Goal: Use online tool/utility: Utilize a website feature to perform a specific function

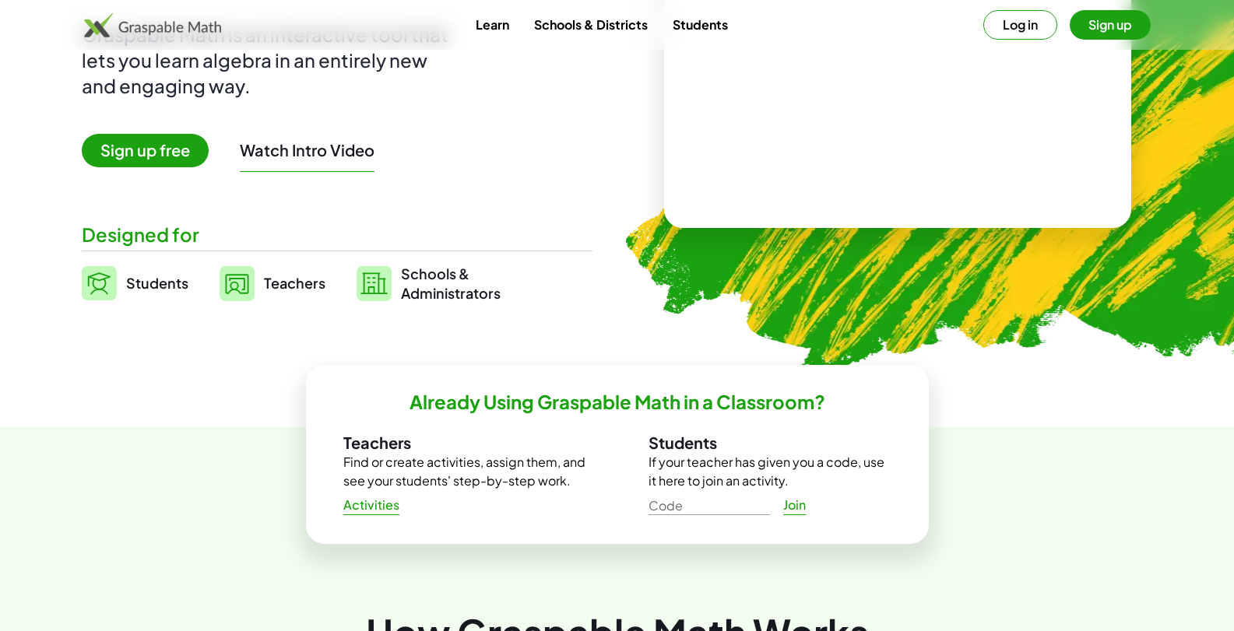
scroll to position [222, 0]
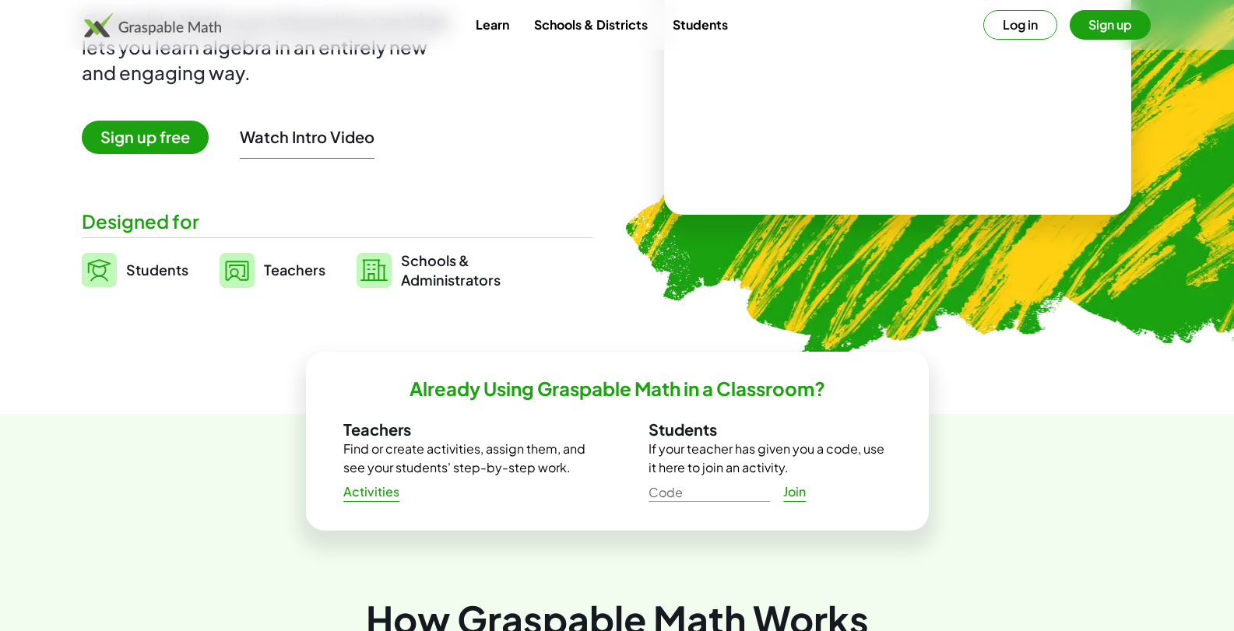
click at [1098, 28] on button "Sign up" at bounding box center [1109, 25] width 81 height 30
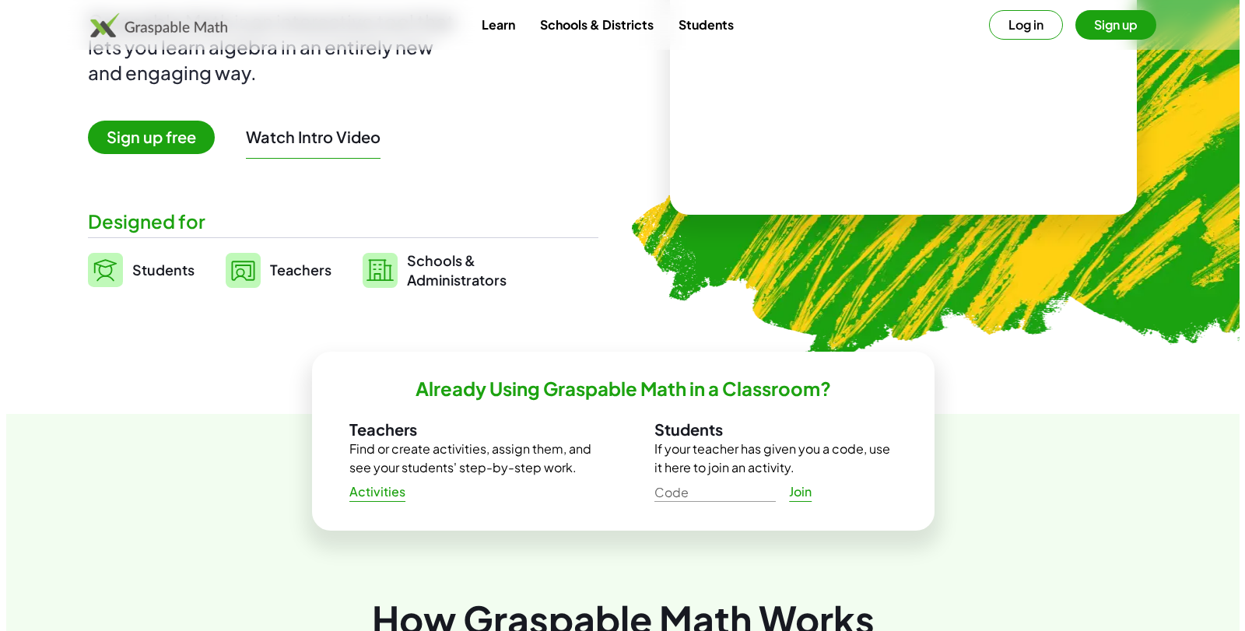
scroll to position [0, 0]
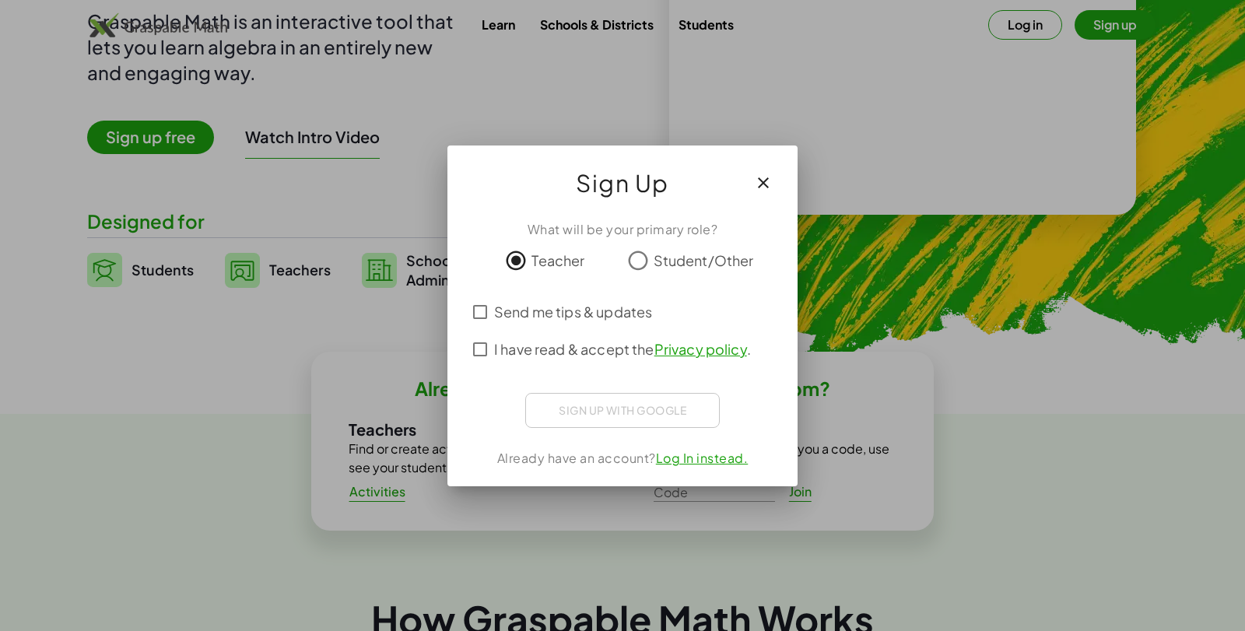
click at [756, 180] on icon "button" at bounding box center [763, 183] width 19 height 19
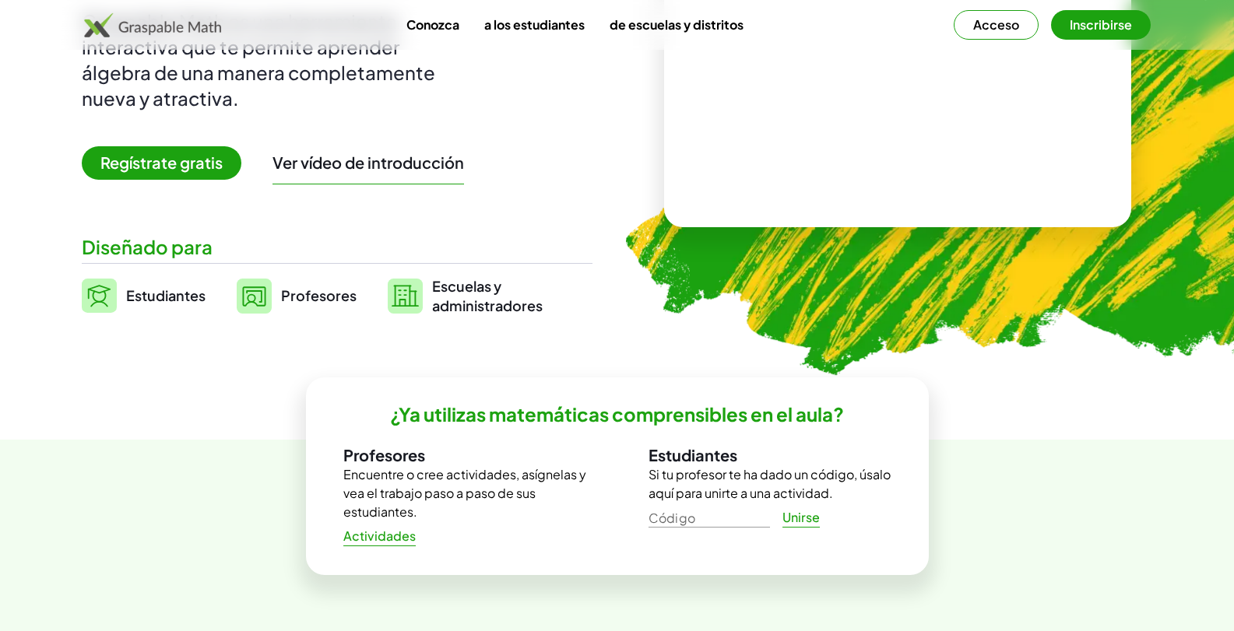
scroll to position [774, 0]
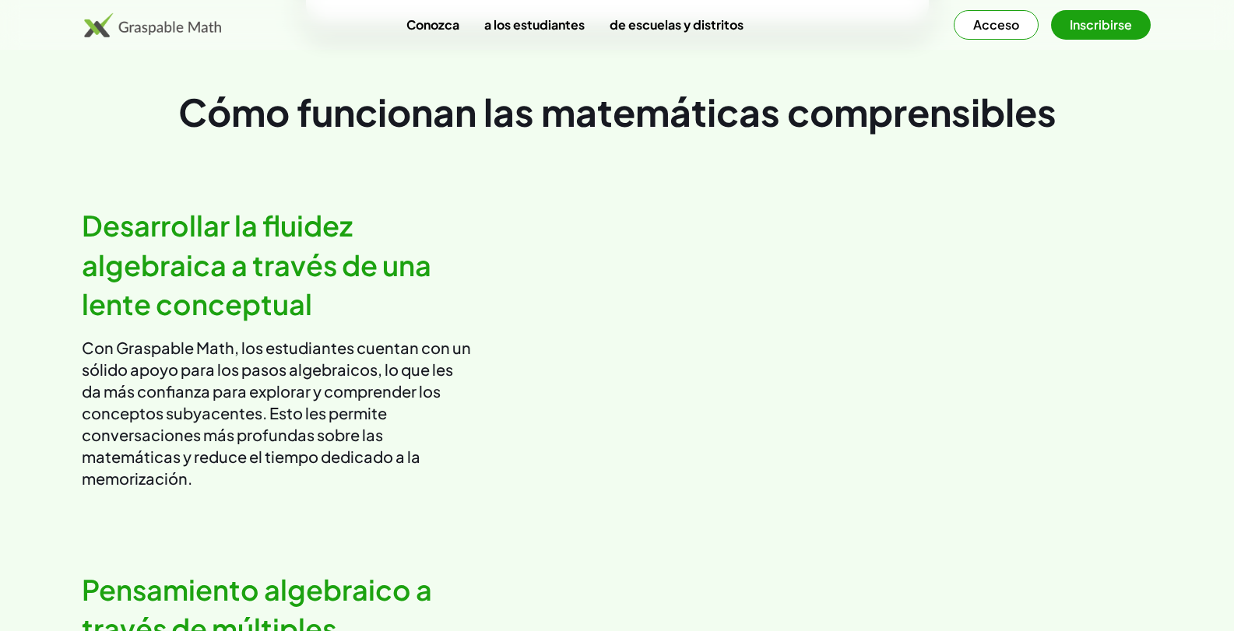
click at [1010, 28] on font "Acceso" at bounding box center [996, 24] width 46 height 16
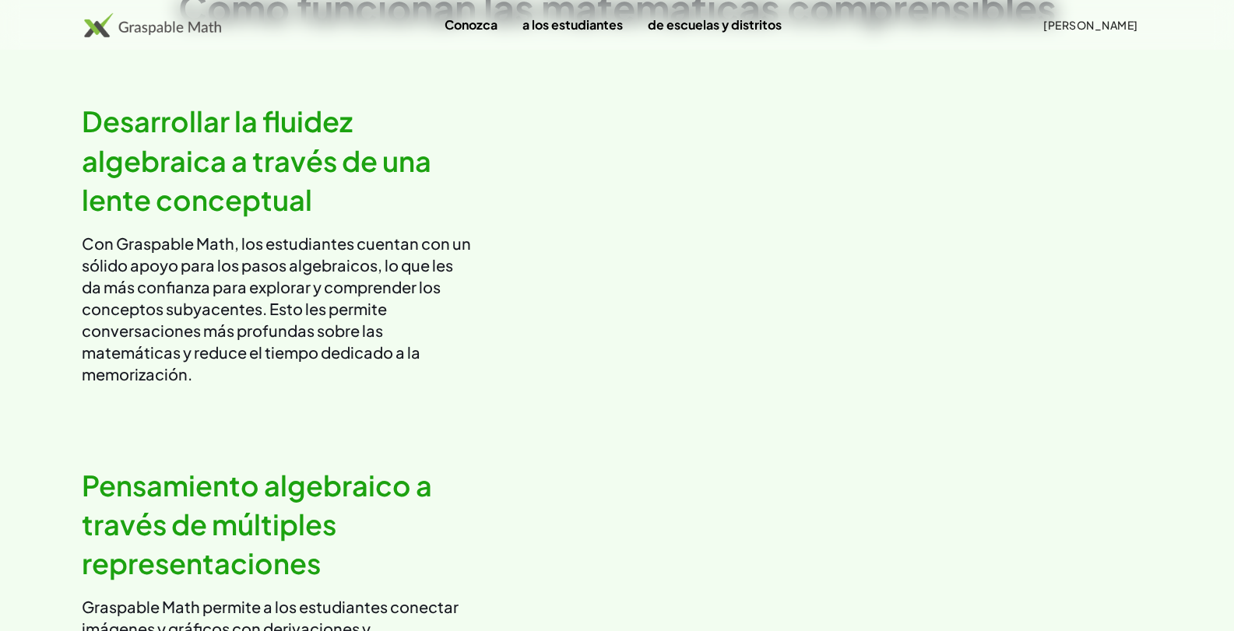
scroll to position [985, 0]
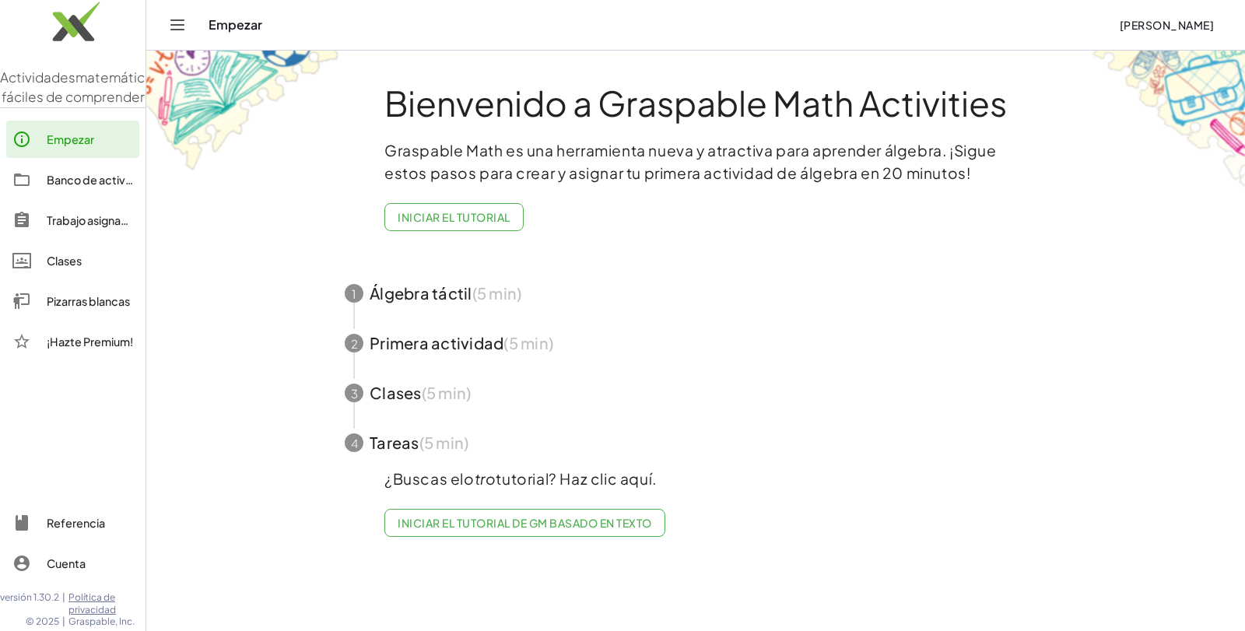
click at [64, 270] on link "Clases" at bounding box center [72, 260] width 133 height 37
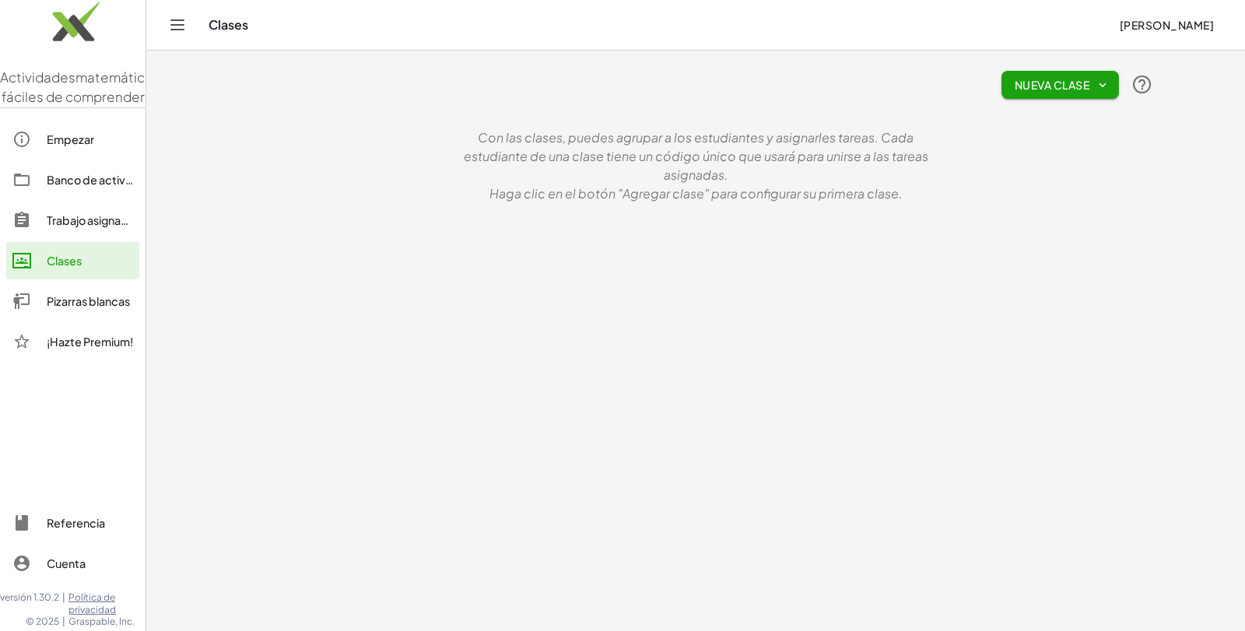
click at [1063, 97] on button "Nueva clase" at bounding box center [1061, 85] width 118 height 28
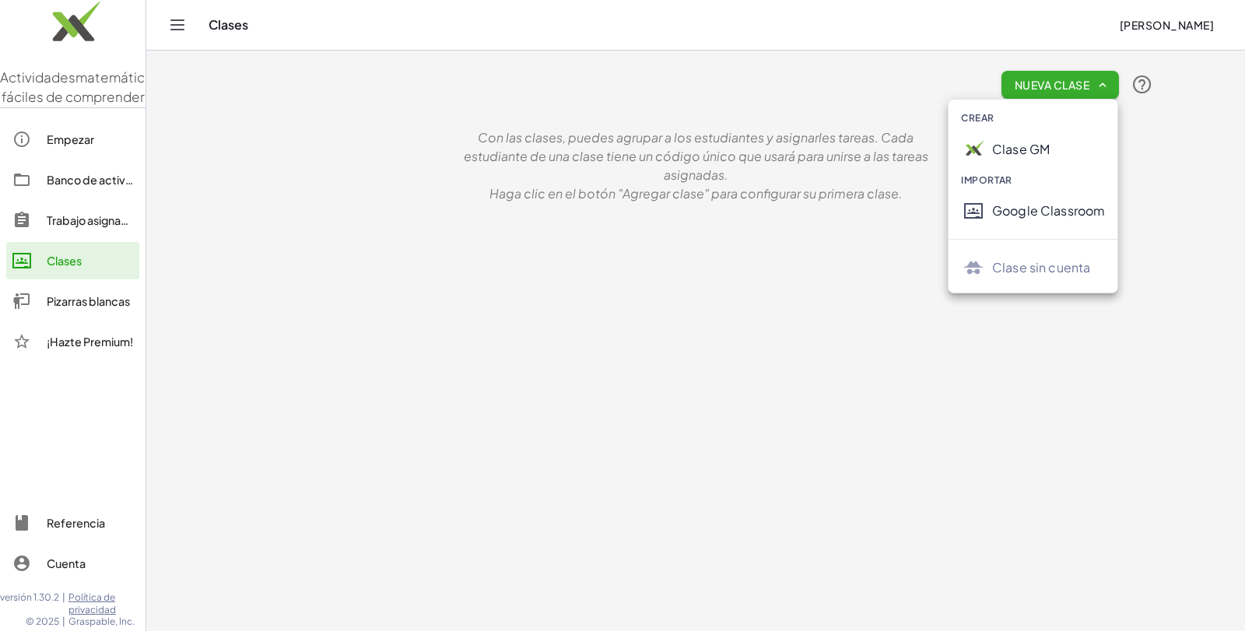
click at [76, 320] on link "Pizarras blancas" at bounding box center [72, 301] width 133 height 37
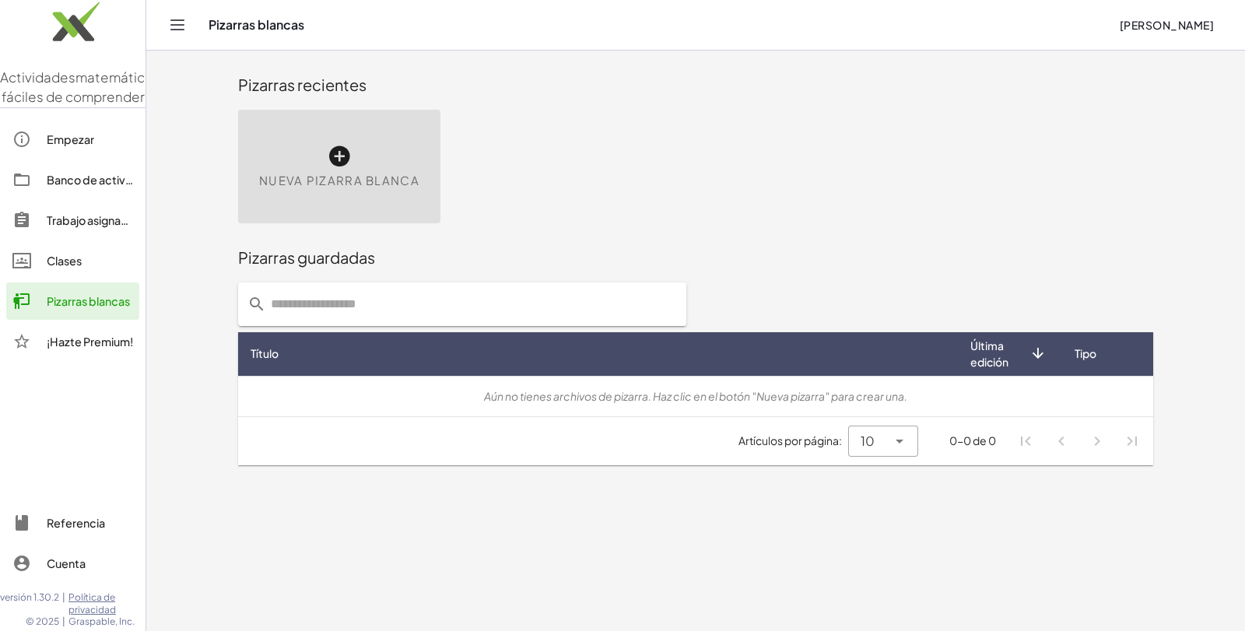
click at [325, 152] on div "Nueva pizarra blanca" at bounding box center [339, 167] width 202 height 114
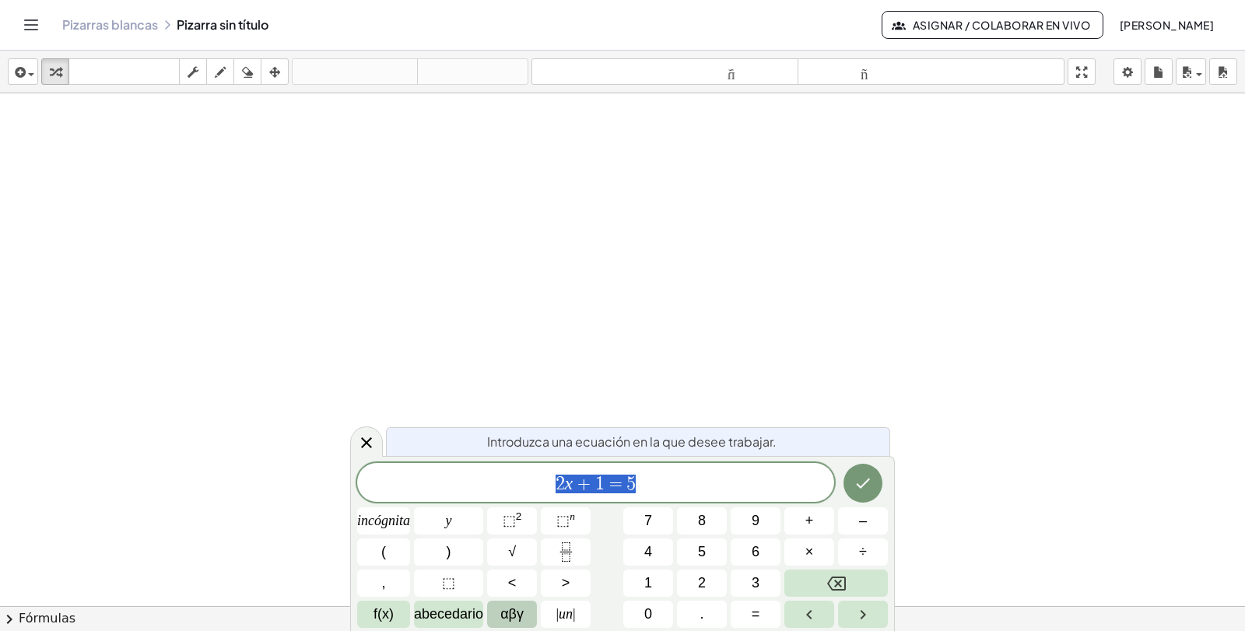
click at [516, 618] on font "αβγ" at bounding box center [511, 614] width 23 height 16
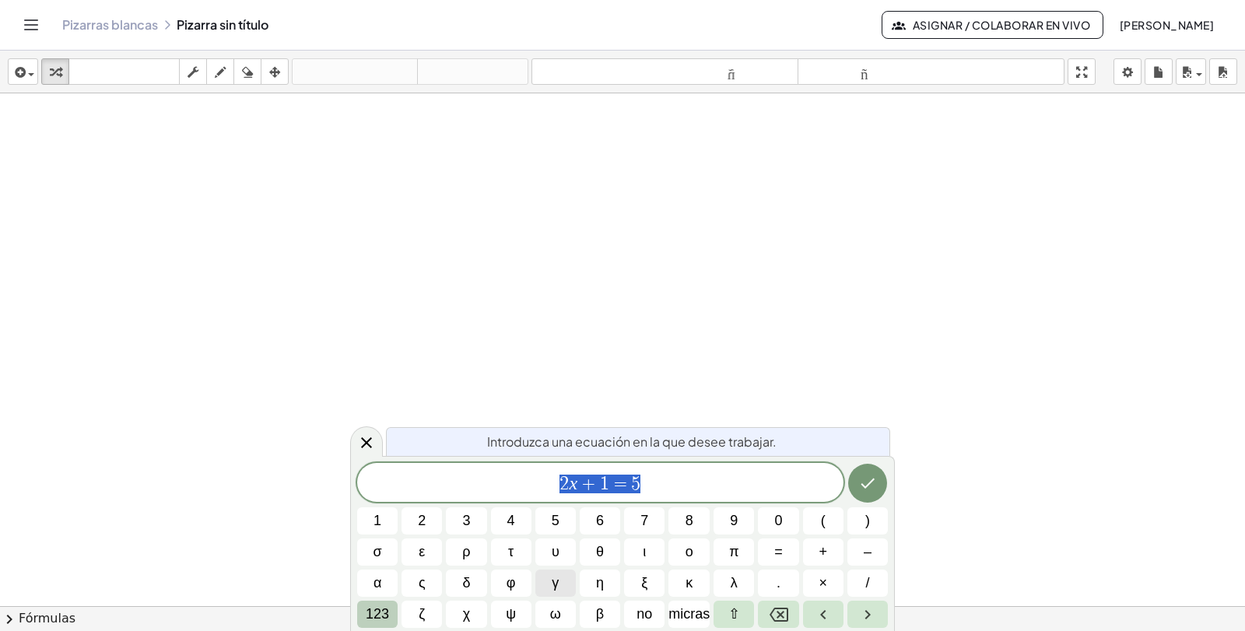
click at [378, 624] on span "123" at bounding box center [377, 614] width 23 height 21
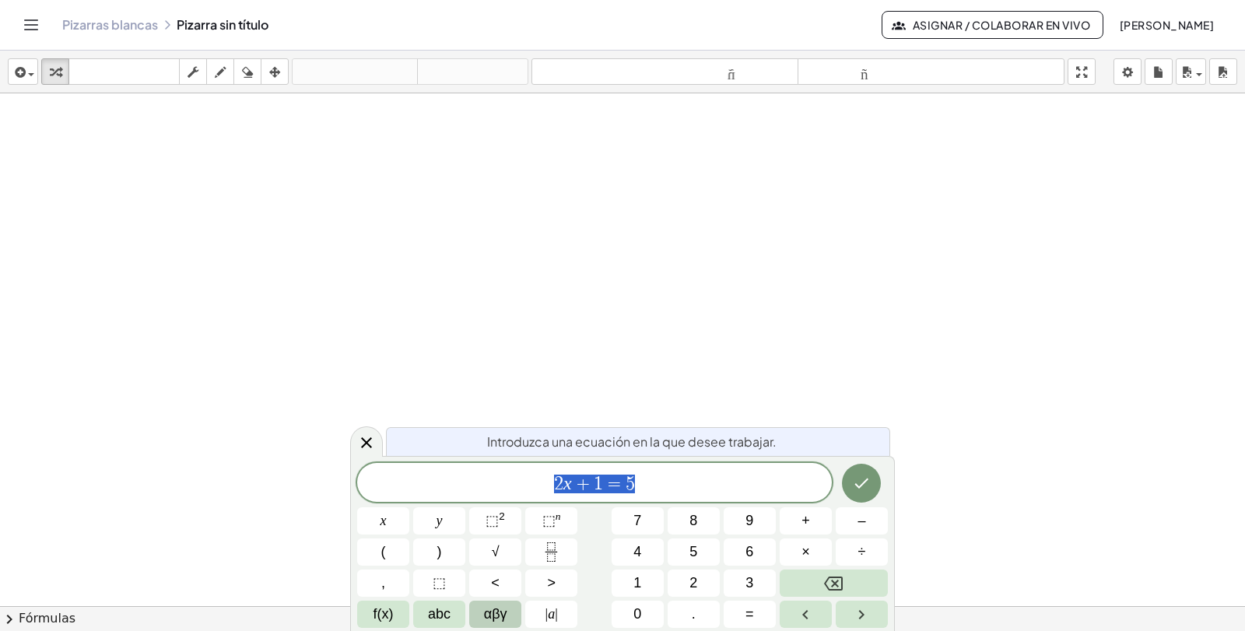
click at [654, 490] on span "2 x + 1 = 5" at bounding box center [594, 484] width 475 height 22
click at [448, 616] on span "abc" at bounding box center [439, 614] width 23 height 21
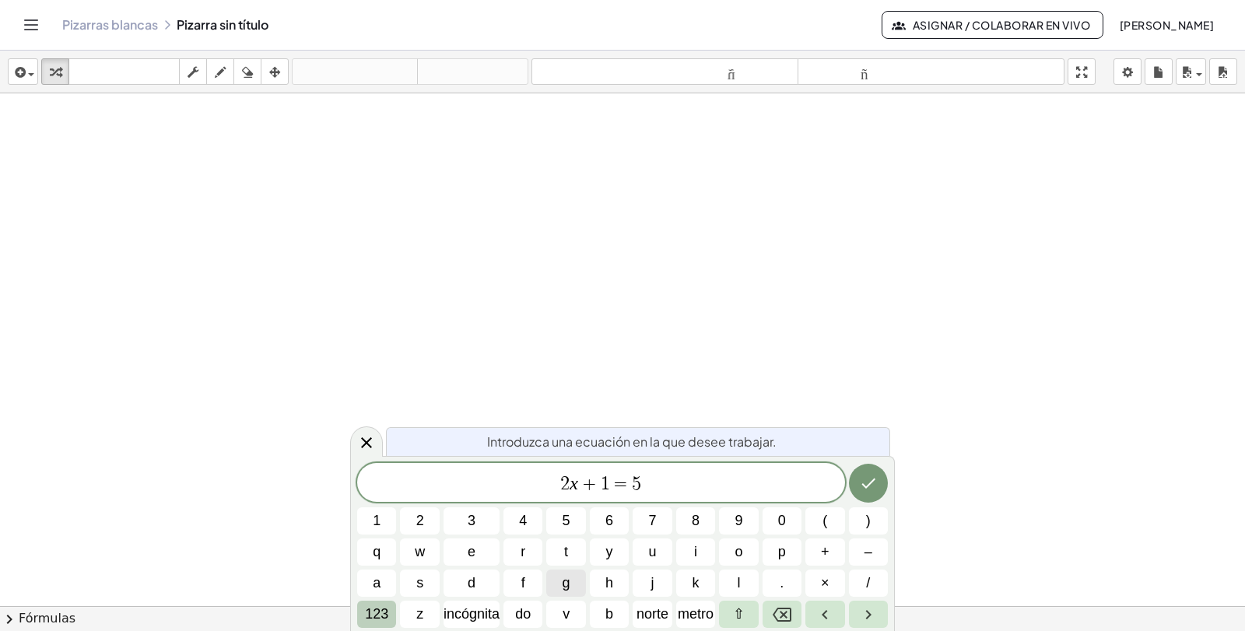
click at [378, 613] on font "123" at bounding box center [376, 614] width 23 height 16
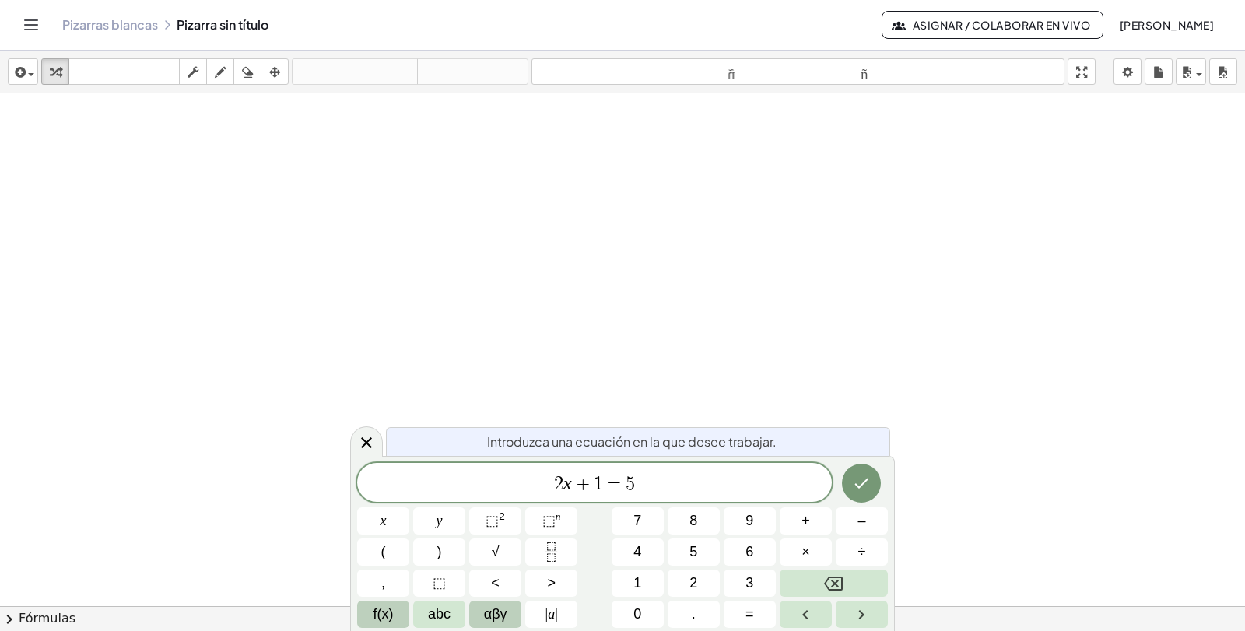
click at [385, 618] on span "f(x)" at bounding box center [384, 614] width 20 height 21
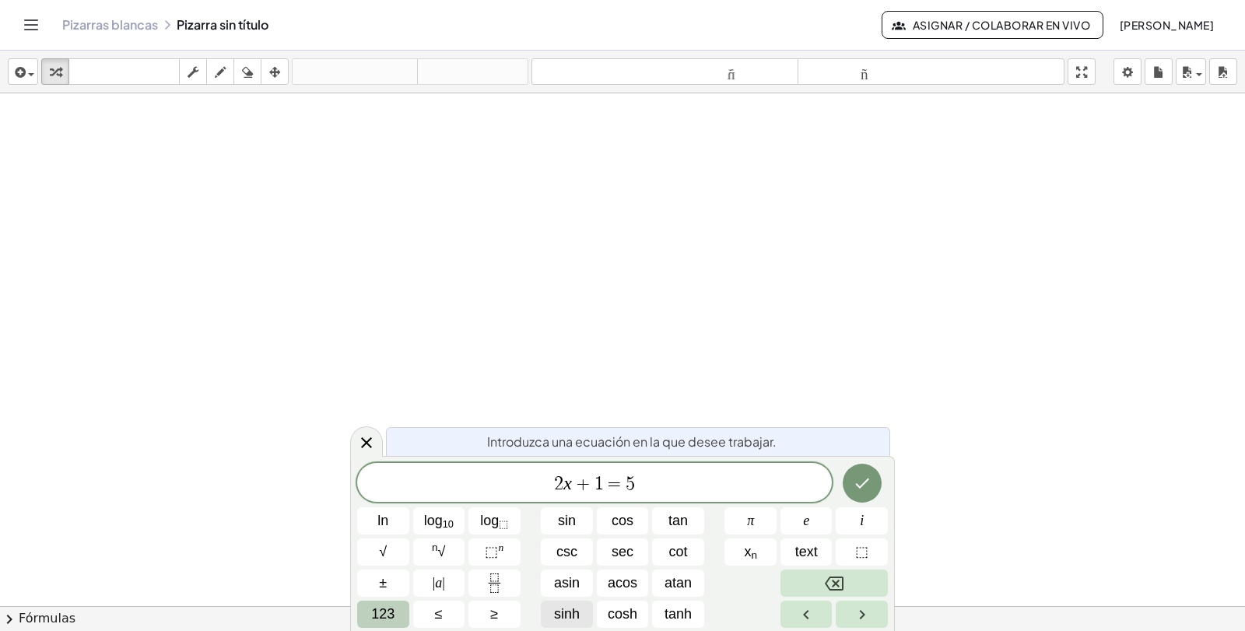
click at [388, 613] on span "123" at bounding box center [382, 614] width 23 height 21
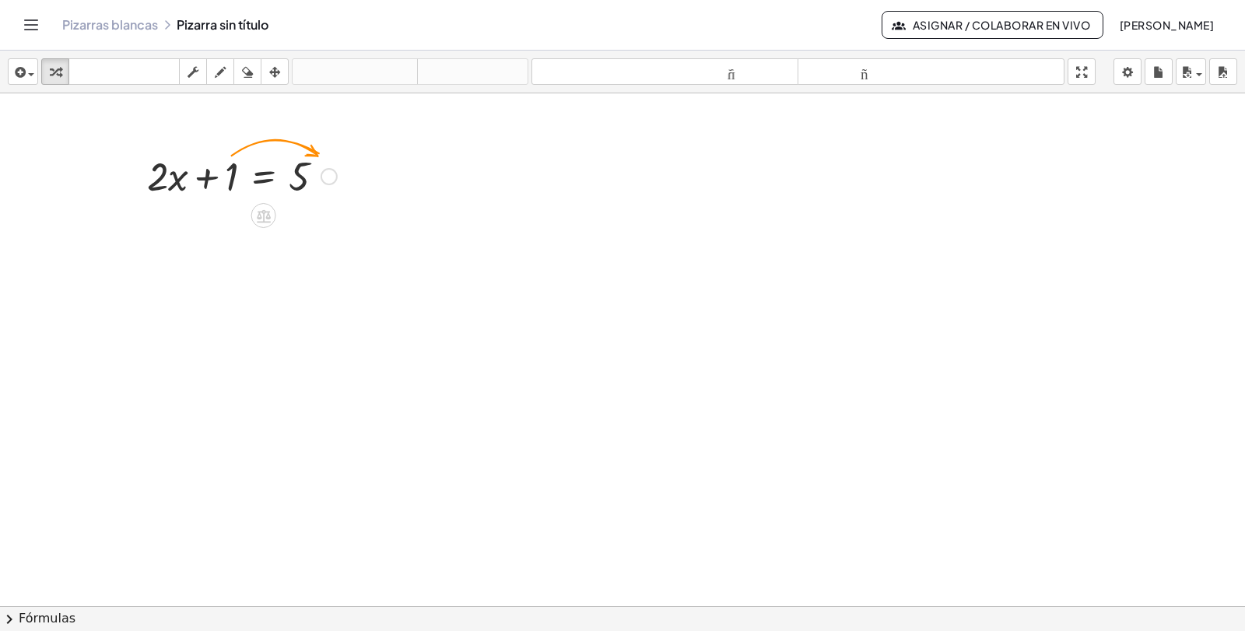
click at [221, 173] on div at bounding box center [241, 175] width 205 height 53
click at [233, 170] on div at bounding box center [241, 175] width 205 height 53
click at [328, 181] on div at bounding box center [329, 176] width 17 height 17
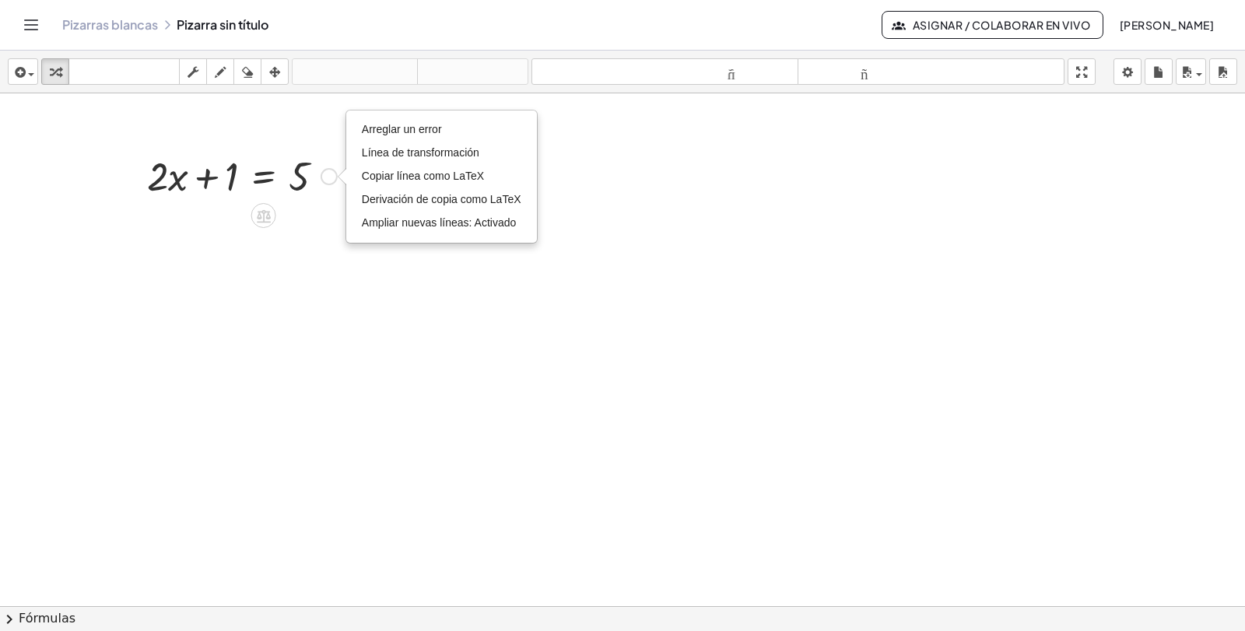
click at [314, 198] on div at bounding box center [241, 175] width 205 height 53
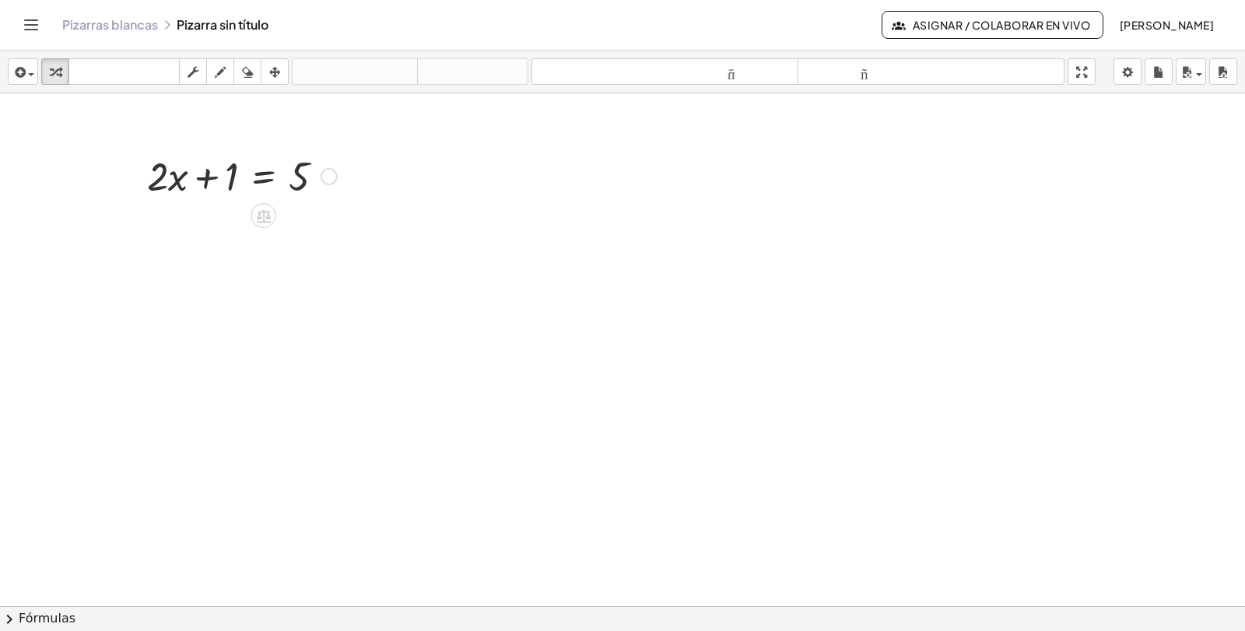
click at [198, 172] on div at bounding box center [241, 175] width 205 height 53
drag, startPoint x: 212, startPoint y: 167, endPoint x: 312, endPoint y: 156, distance: 100.3
click at [234, 230] on div at bounding box center [242, 228] width 305 height 53
drag, startPoint x: 114, startPoint y: 223, endPoint x: 240, endPoint y: 247, distance: 127.5
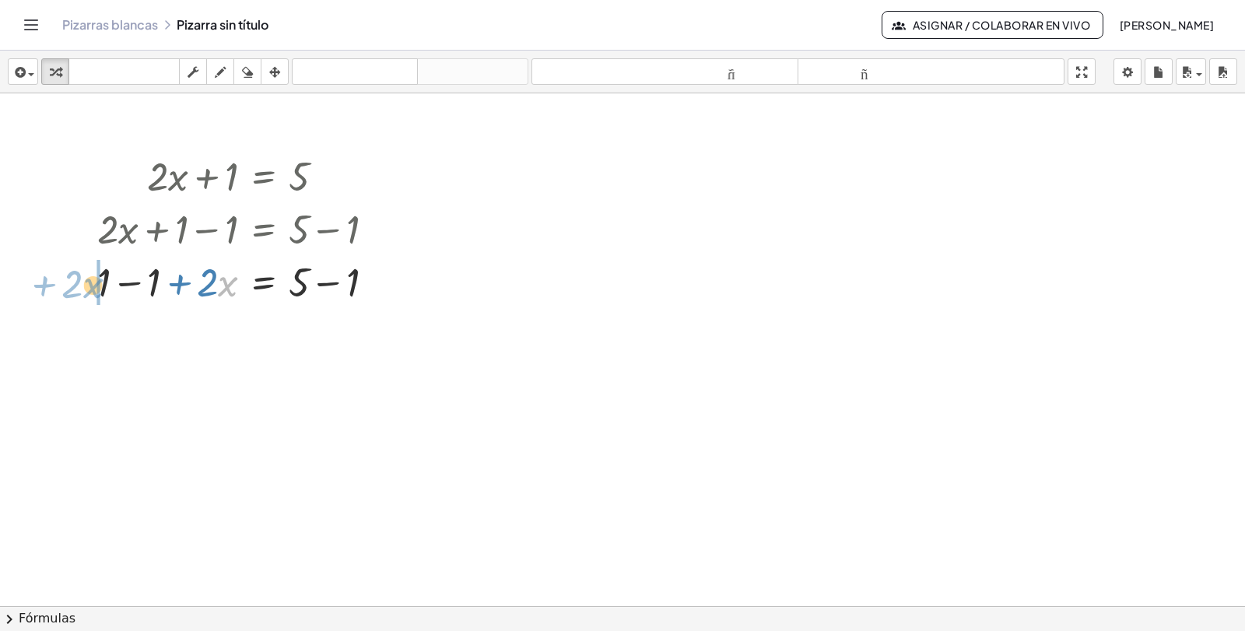
drag, startPoint x: 220, startPoint y: 290, endPoint x: 85, endPoint y: 292, distance: 135.4
click at [85, 292] on div "+ · 2 · x + 1 = 5 + · 2 · x + 1 − 1 = + 5 − 1 · x + · 2 + · 2 · x = 5 + 1 − 1 +…" at bounding box center [236, 228] width 325 height 167
click at [307, 282] on div at bounding box center [242, 281] width 305 height 53
click at [345, 283] on div at bounding box center [242, 281] width 305 height 53
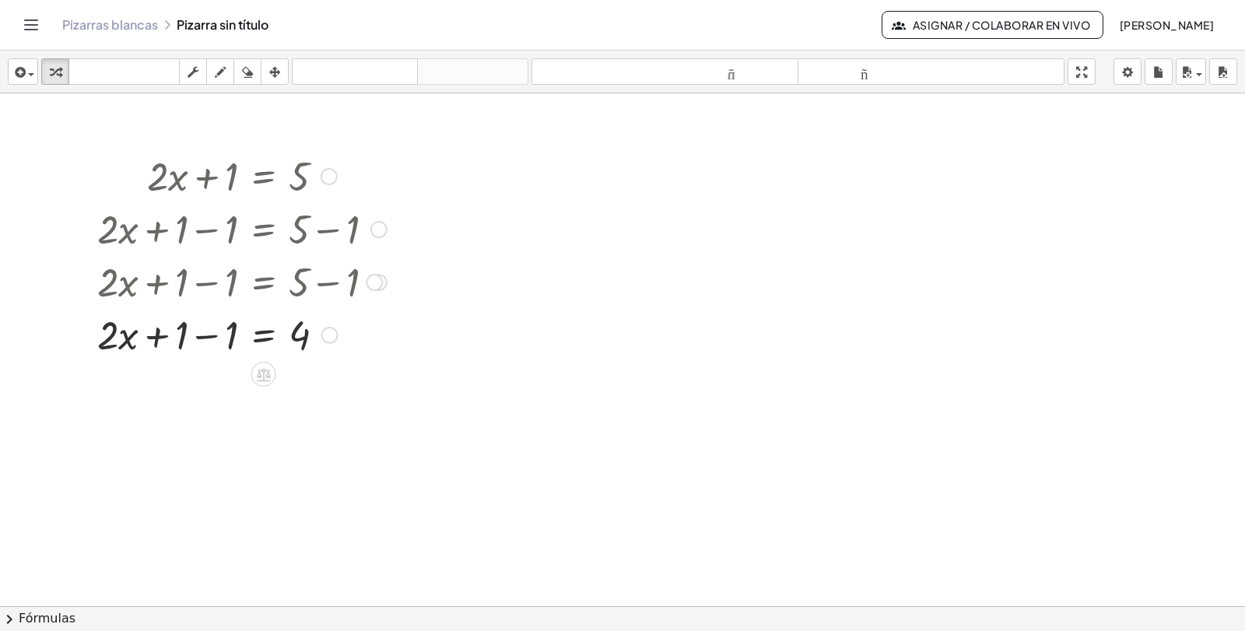
click at [220, 335] on div at bounding box center [242, 333] width 305 height 53
click at [206, 340] on div at bounding box center [242, 333] width 305 height 53
click at [289, 342] on div at bounding box center [242, 333] width 305 height 53
click at [295, 339] on div at bounding box center [242, 333] width 305 height 53
click at [258, 342] on div at bounding box center [242, 333] width 305 height 53
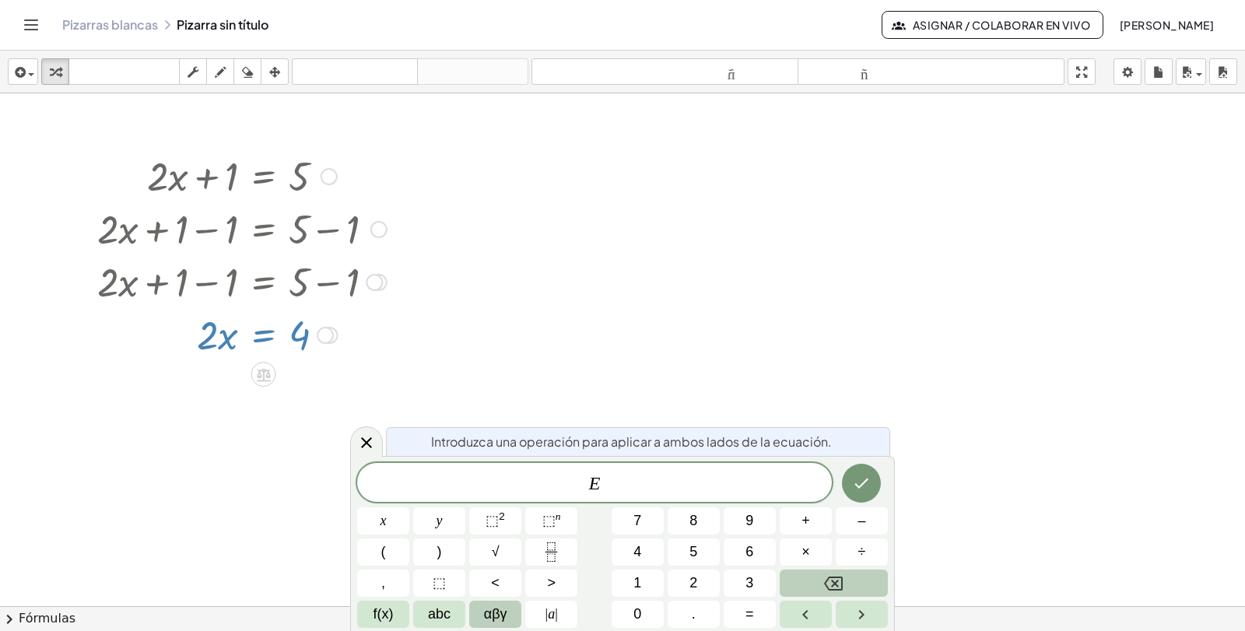
click at [281, 360] on div at bounding box center [242, 333] width 305 height 53
click at [345, 353] on div at bounding box center [242, 333] width 305 height 53
click at [372, 443] on icon at bounding box center [366, 443] width 19 height 19
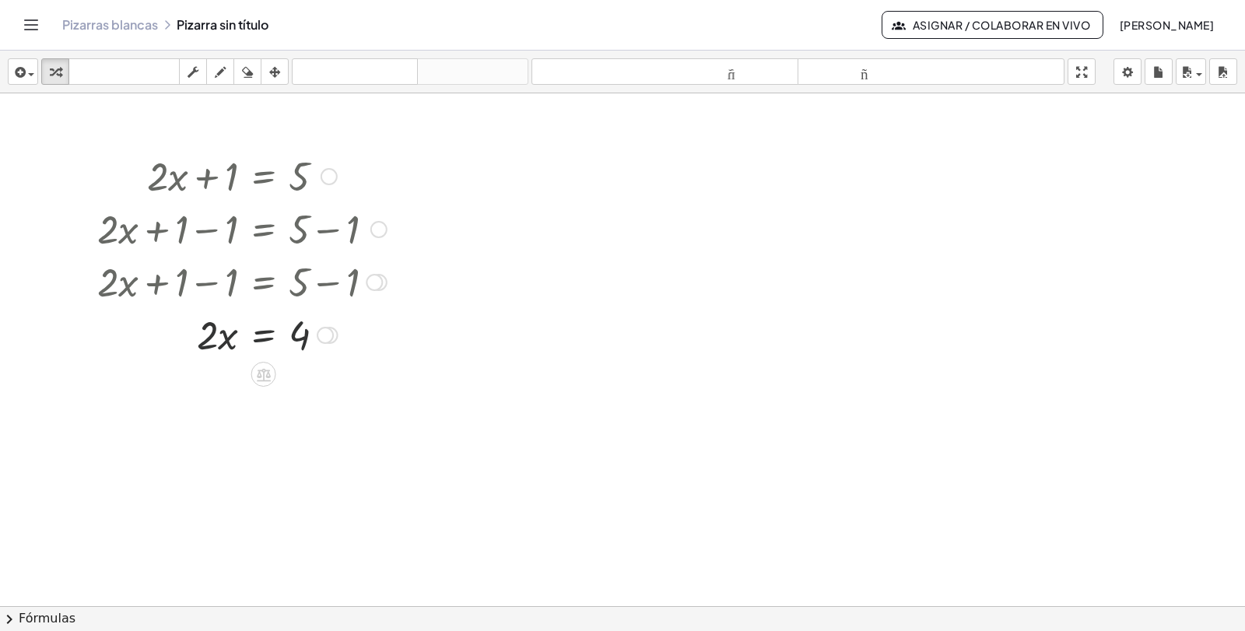
click at [269, 346] on div at bounding box center [242, 333] width 305 height 53
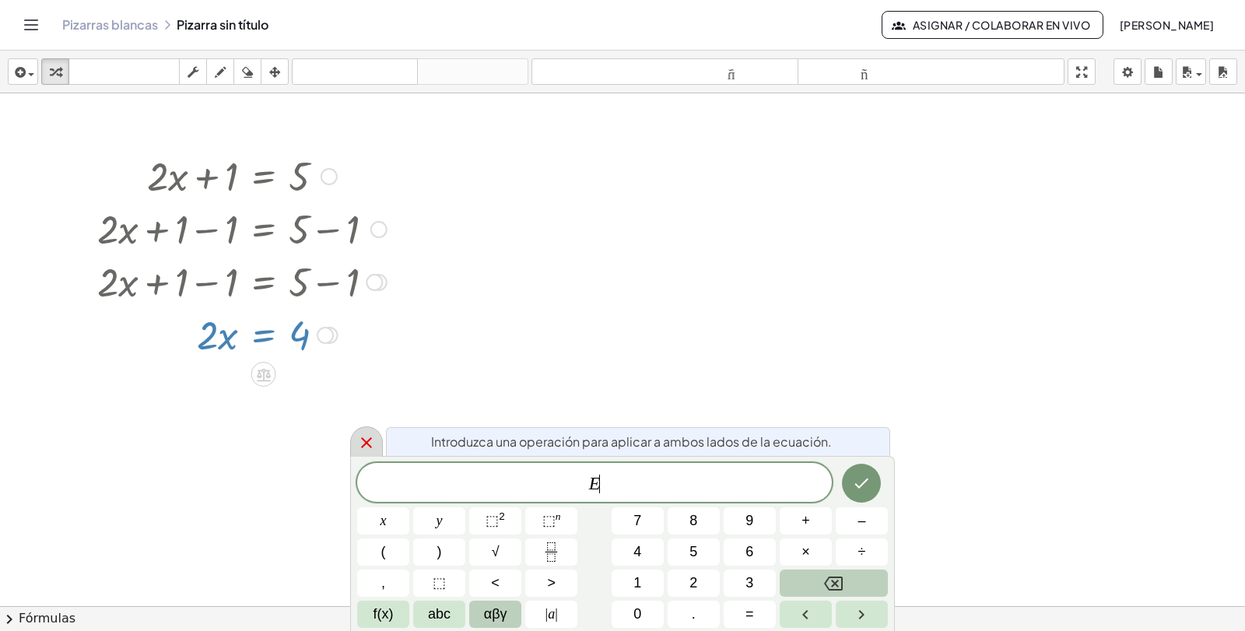
click at [360, 437] on icon at bounding box center [366, 443] width 19 height 19
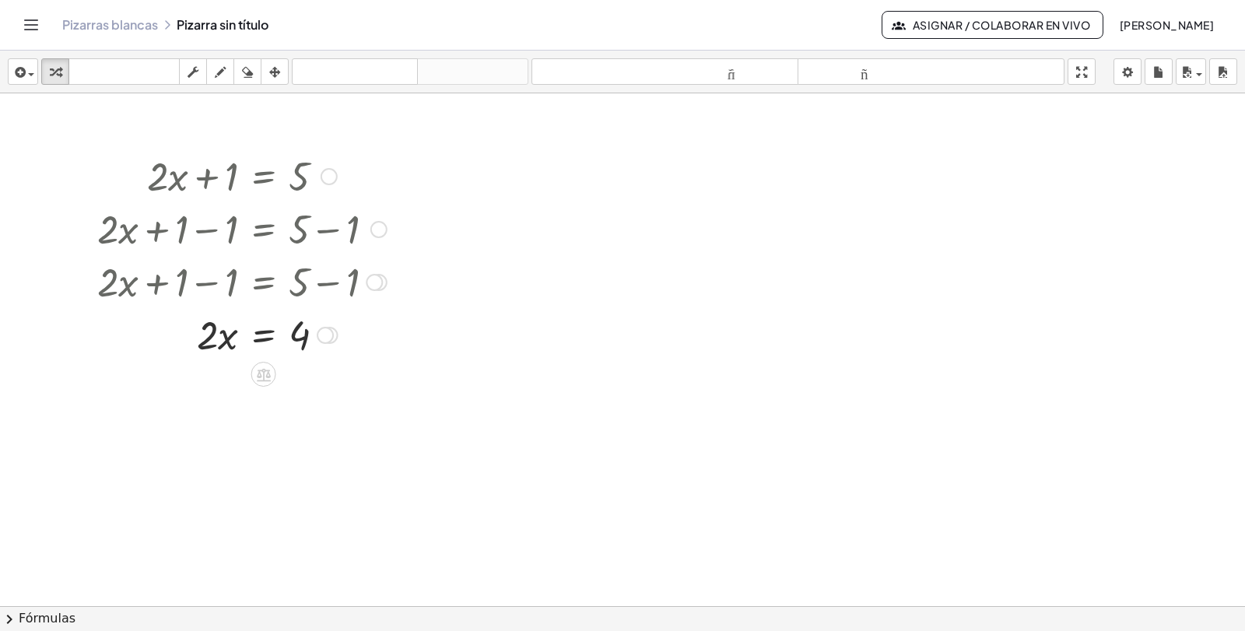
click at [205, 334] on div at bounding box center [242, 333] width 305 height 53
click at [293, 332] on div at bounding box center [242, 333] width 305 height 53
click at [306, 335] on div at bounding box center [242, 333] width 305 height 53
click at [330, 336] on div at bounding box center [325, 335] width 17 height 17
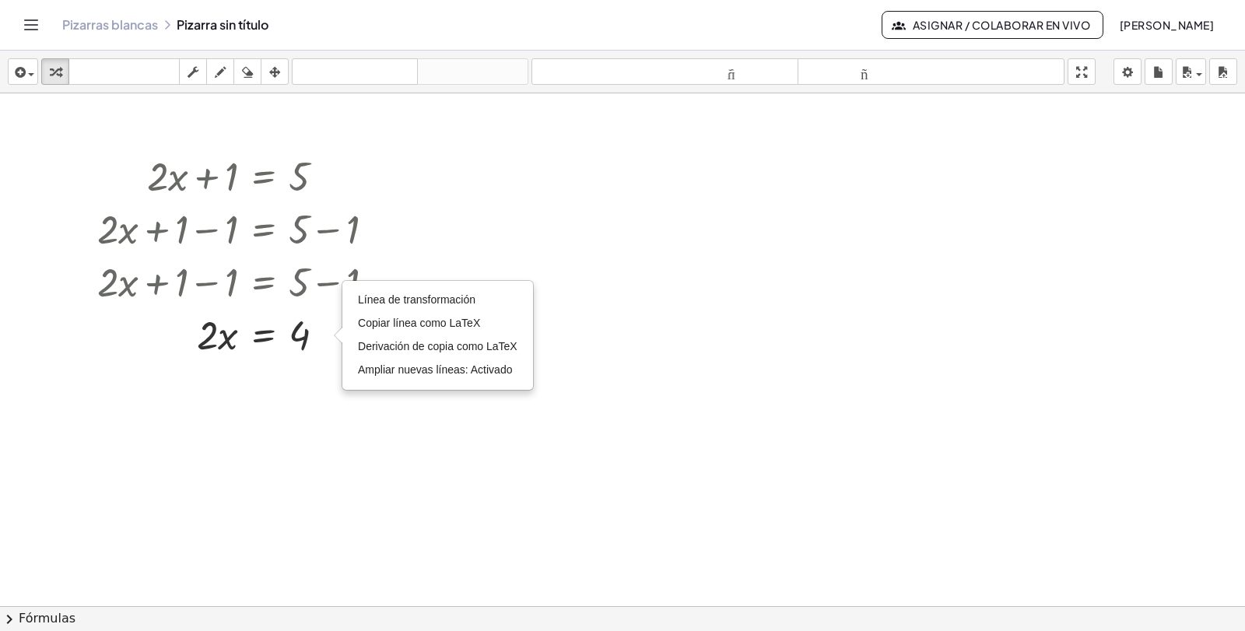
click at [381, 441] on div at bounding box center [622, 606] width 1245 height 1026
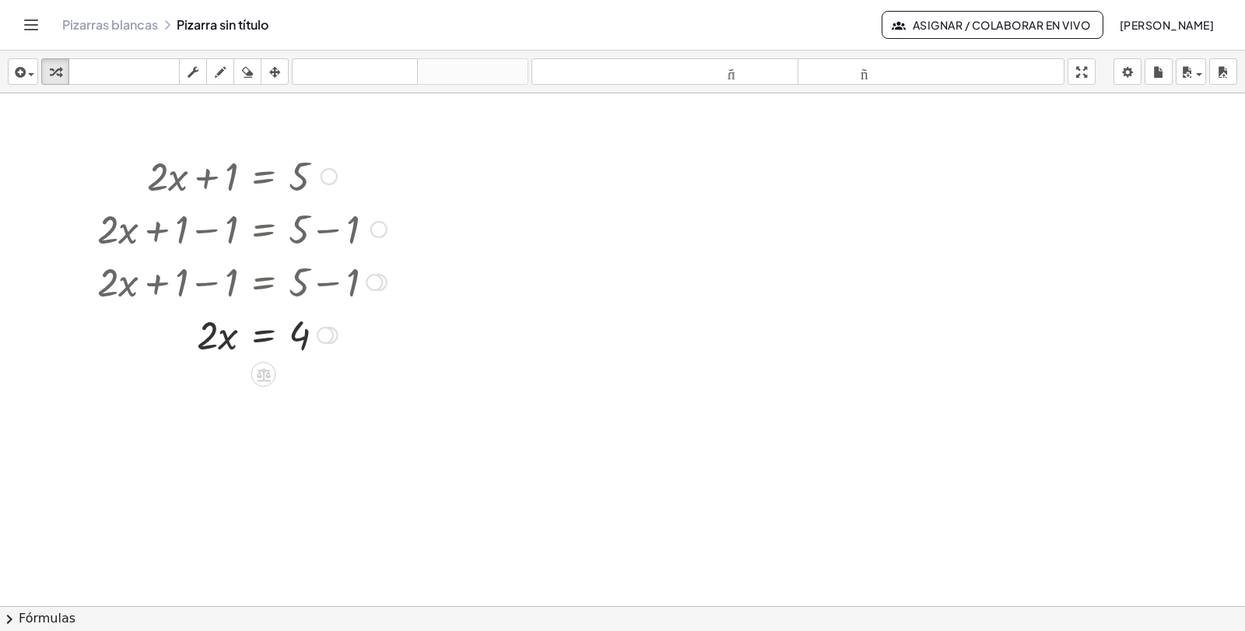
click at [261, 330] on div at bounding box center [242, 333] width 305 height 53
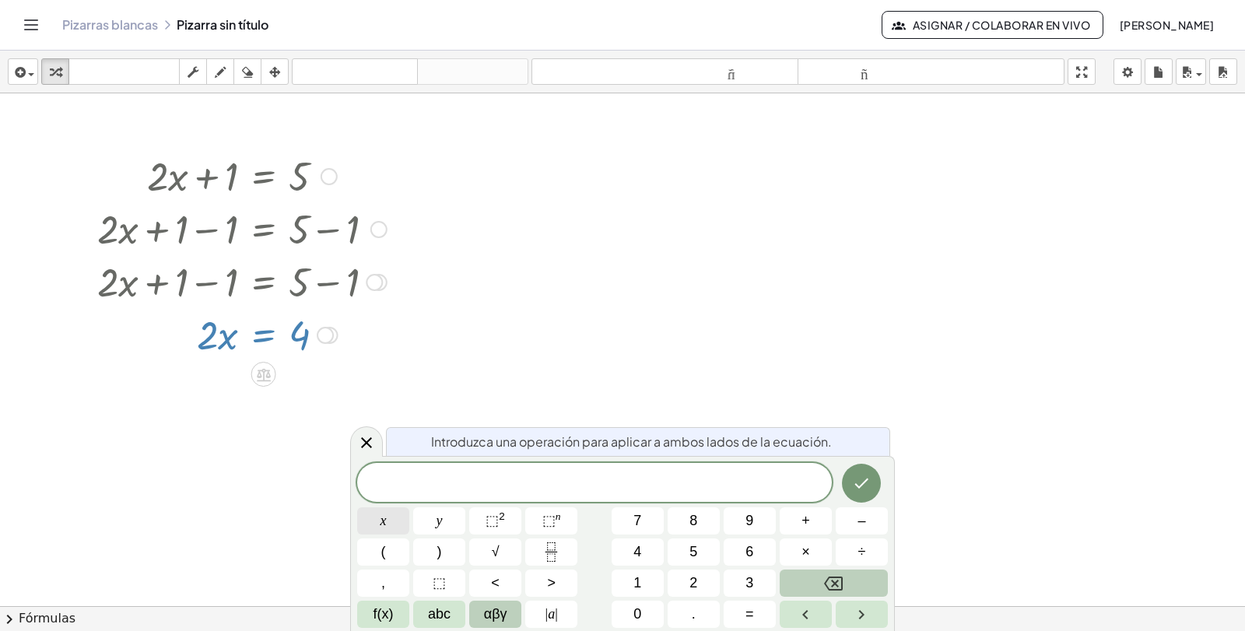
click at [395, 521] on button "x" at bounding box center [383, 521] width 52 height 27
click at [747, 604] on span "=" at bounding box center [750, 614] width 9 height 21
click at [699, 582] on button "2" at bounding box center [694, 583] width 52 height 27
click at [860, 481] on icon "Hecho" at bounding box center [861, 483] width 19 height 19
click at [374, 437] on icon at bounding box center [366, 443] width 19 height 19
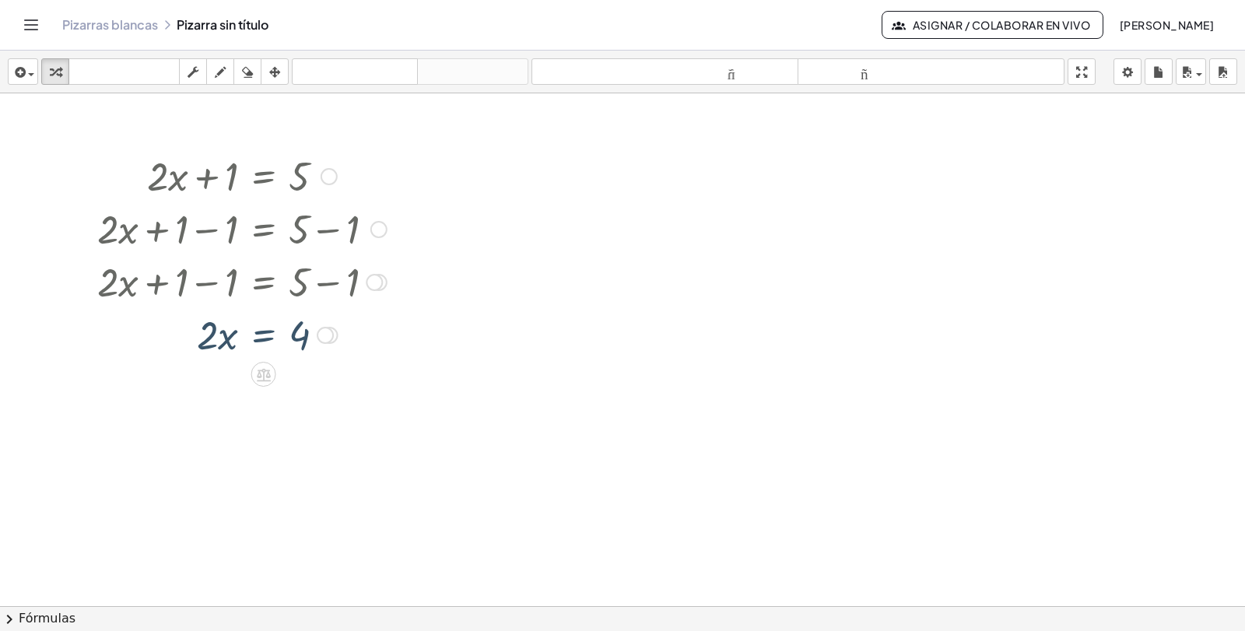
click at [276, 382] on div at bounding box center [622, 606] width 1245 height 1026
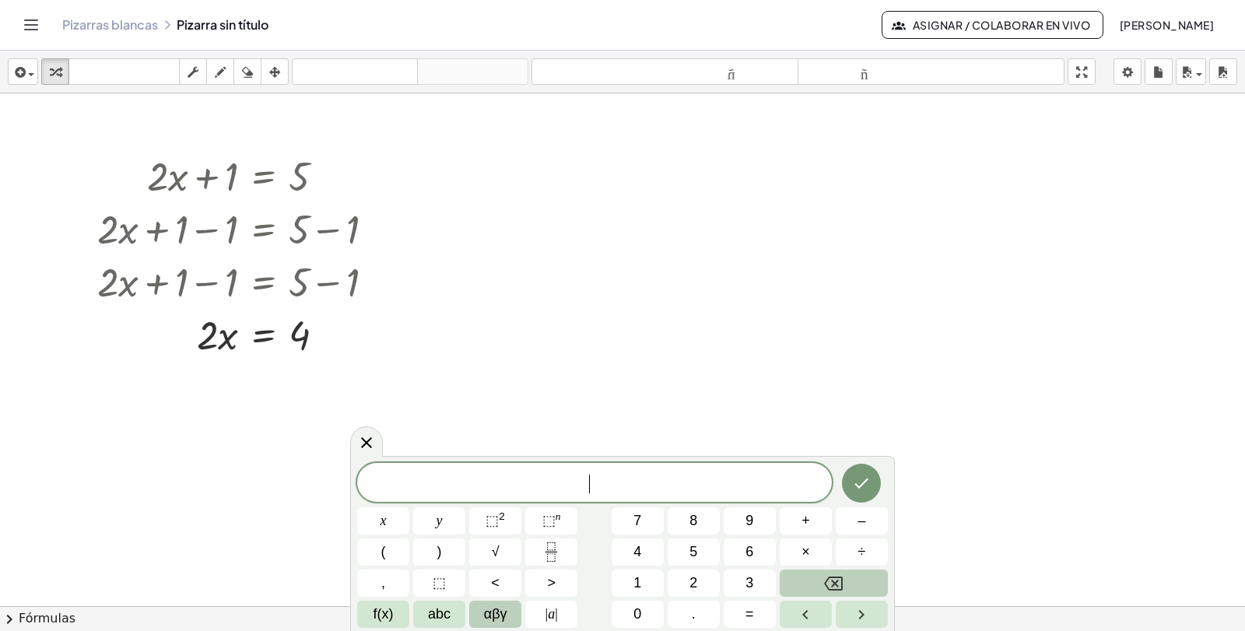
click at [272, 446] on div at bounding box center [622, 606] width 1245 height 1026
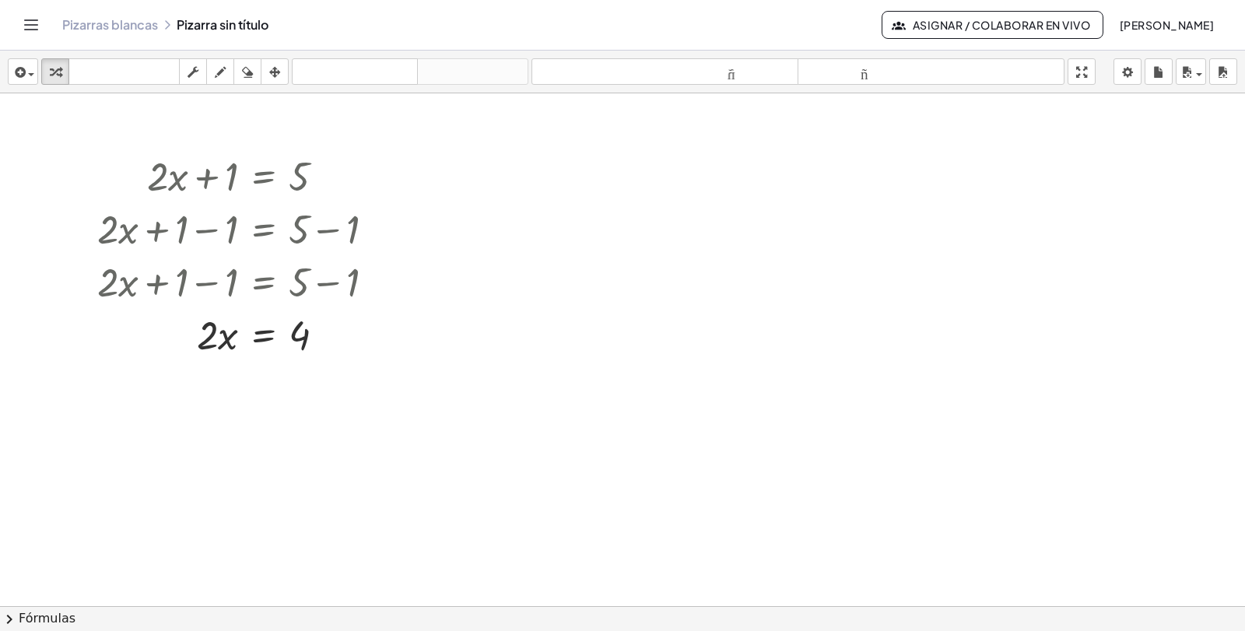
click at [239, 413] on div at bounding box center [622, 606] width 1245 height 1026
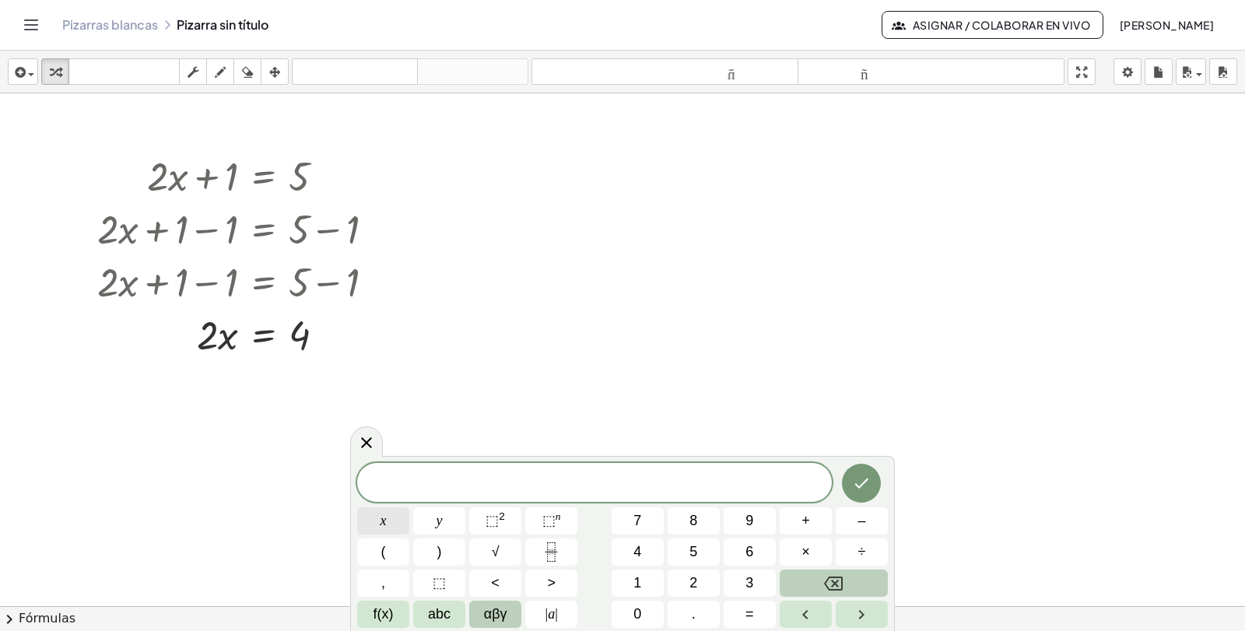
click at [381, 529] on span "x" at bounding box center [384, 521] width 6 height 21
click at [756, 615] on button "=" at bounding box center [750, 614] width 52 height 27
click at [701, 592] on button "2" at bounding box center [694, 583] width 52 height 27
click at [864, 491] on icon "Hecho" at bounding box center [861, 483] width 19 height 19
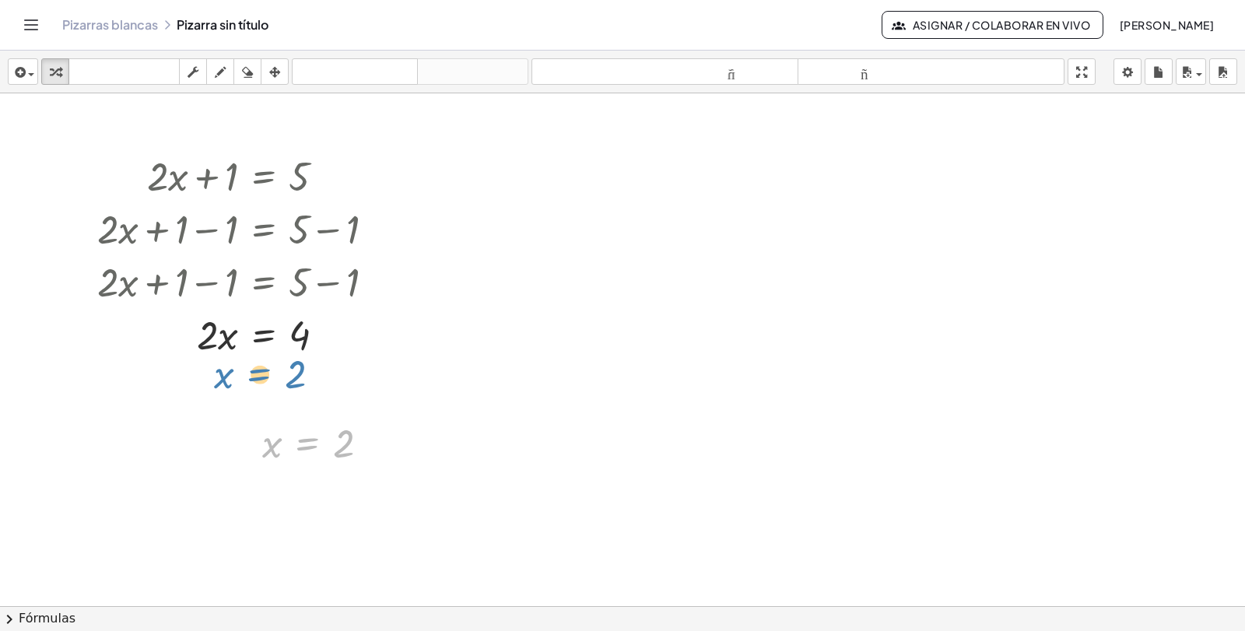
drag, startPoint x: 320, startPoint y: 451, endPoint x: 272, endPoint y: 381, distance: 84.4
click at [272, 381] on div "+ · 2 · x + 1 = 5 + · 2 · x + 1 − 1 = + 5 − 1 + 1 − 1 + · 2 · x = + 5 − 1 + · 2…" at bounding box center [622, 606] width 1245 height 1026
drag, startPoint x: 325, startPoint y: 448, endPoint x: 279, endPoint y: 372, distance: 88.8
click at [279, 372] on div "+ · 2 · x + 1 = 5 + · 2 · x + 1 − 1 = + 5 − 1 + 1 − 1 + · 2 · x = + 5 − 1 + · 2…" at bounding box center [622, 606] width 1245 height 1026
click at [409, 405] on div at bounding box center [622, 606] width 1245 height 1026
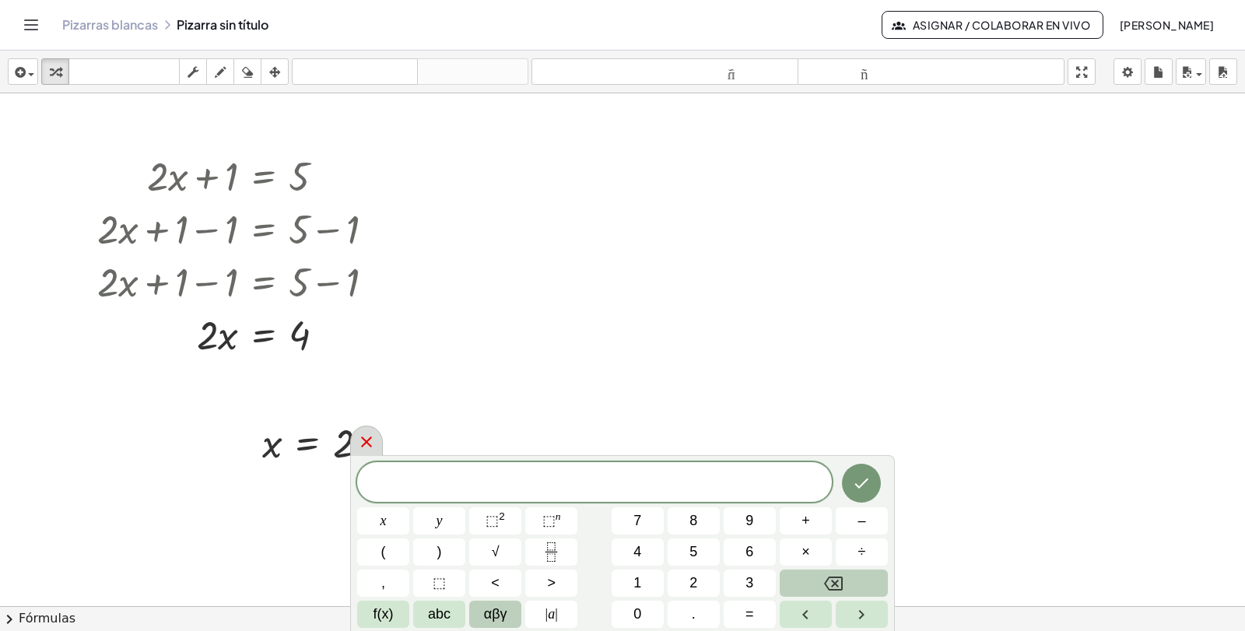
click at [363, 440] on icon at bounding box center [366, 442] width 11 height 11
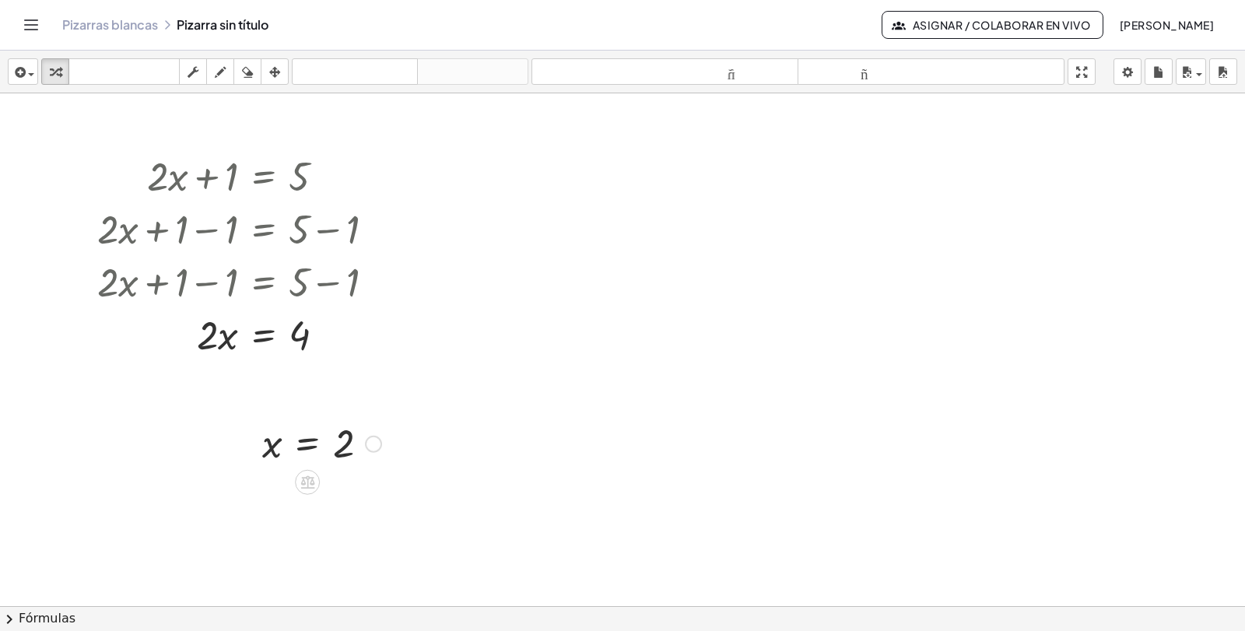
click at [330, 436] on div at bounding box center [322, 442] width 135 height 51
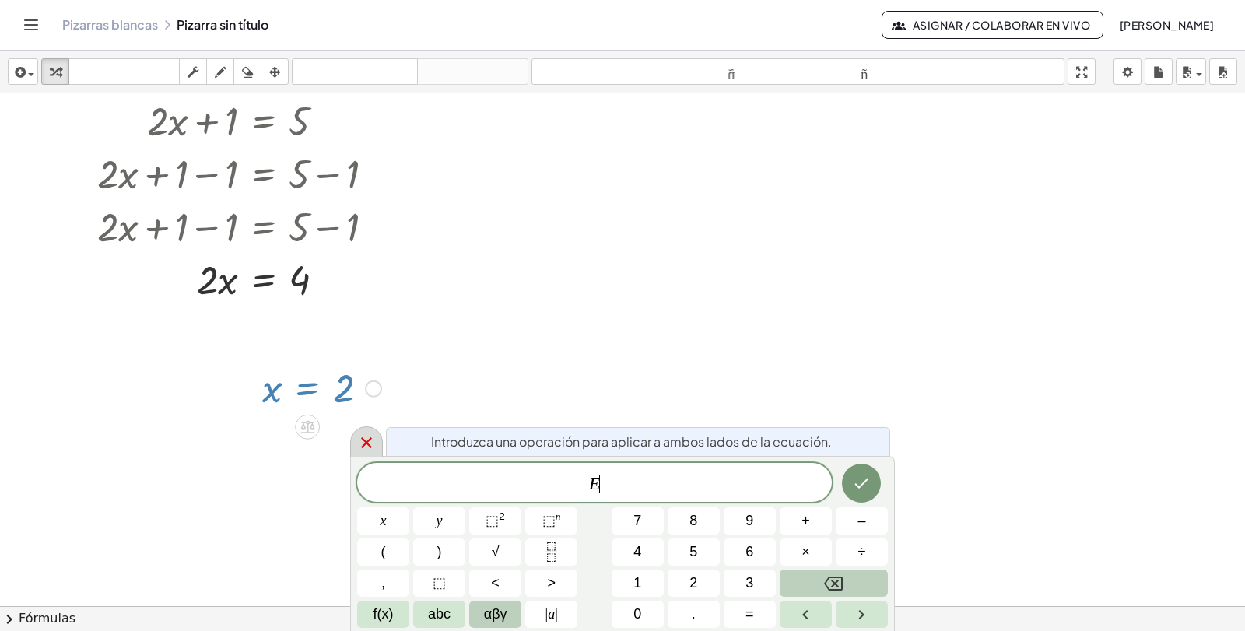
click at [365, 443] on icon at bounding box center [366, 443] width 19 height 19
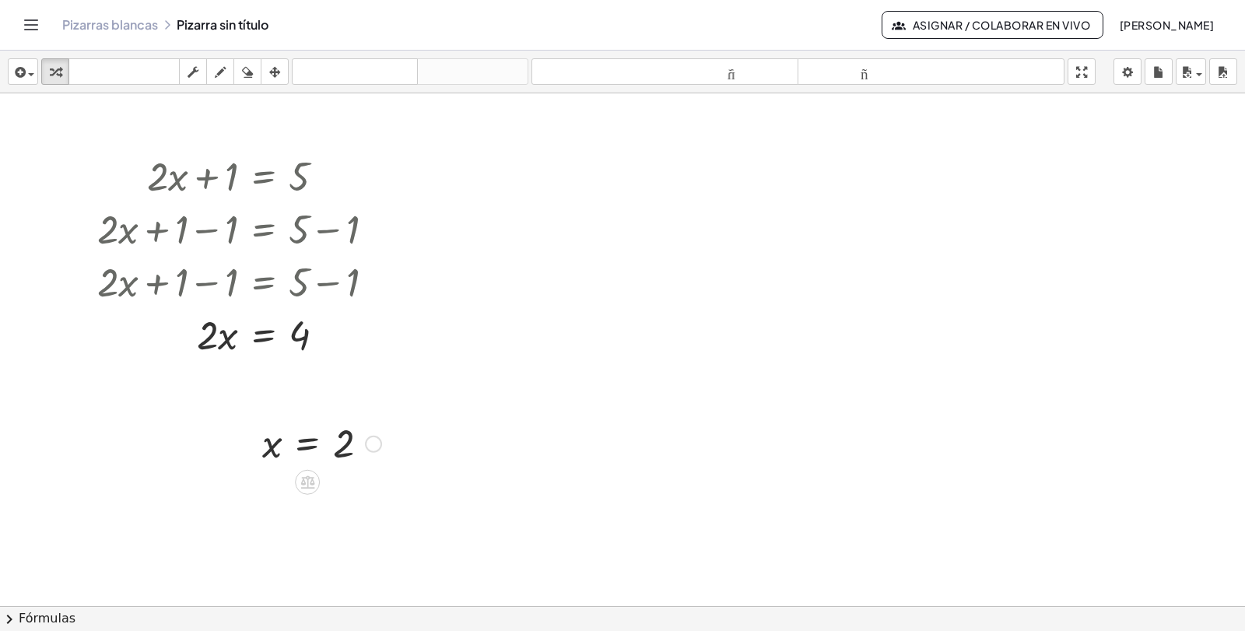
drag, startPoint x: 327, startPoint y: 441, endPoint x: 290, endPoint y: 438, distance: 37.4
click at [290, 438] on div at bounding box center [322, 442] width 135 height 51
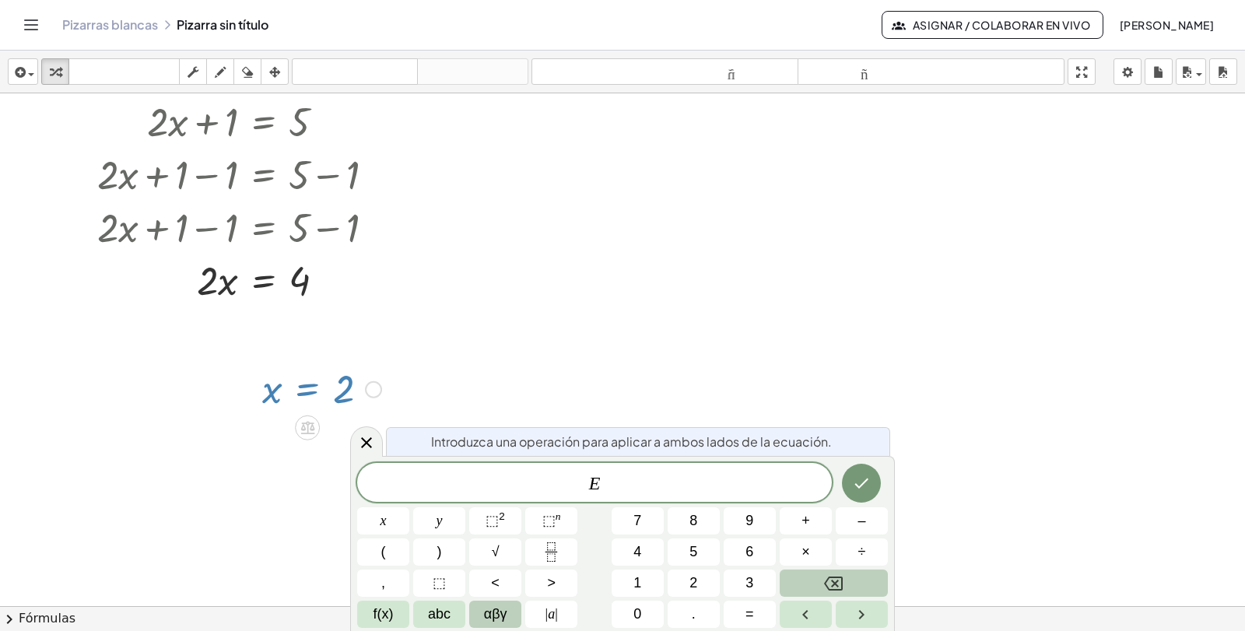
scroll to position [55, 0]
click at [374, 394] on div at bounding box center [373, 389] width 17 height 17
click at [599, 296] on div at bounding box center [622, 551] width 1245 height 1026
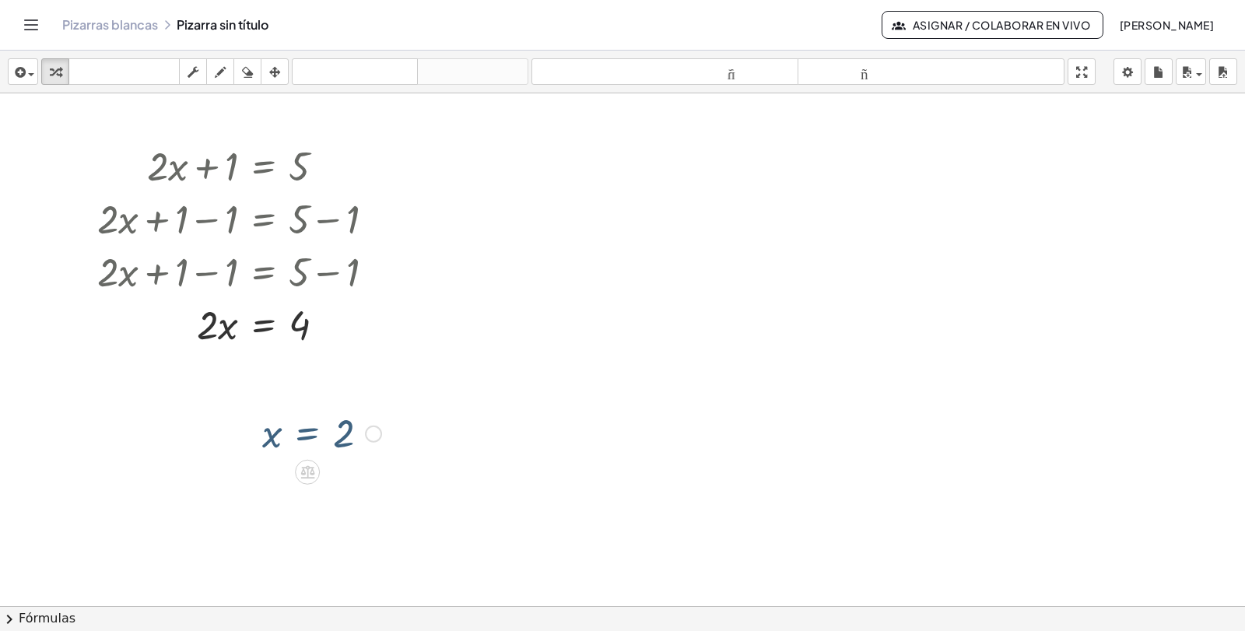
scroll to position [0, 0]
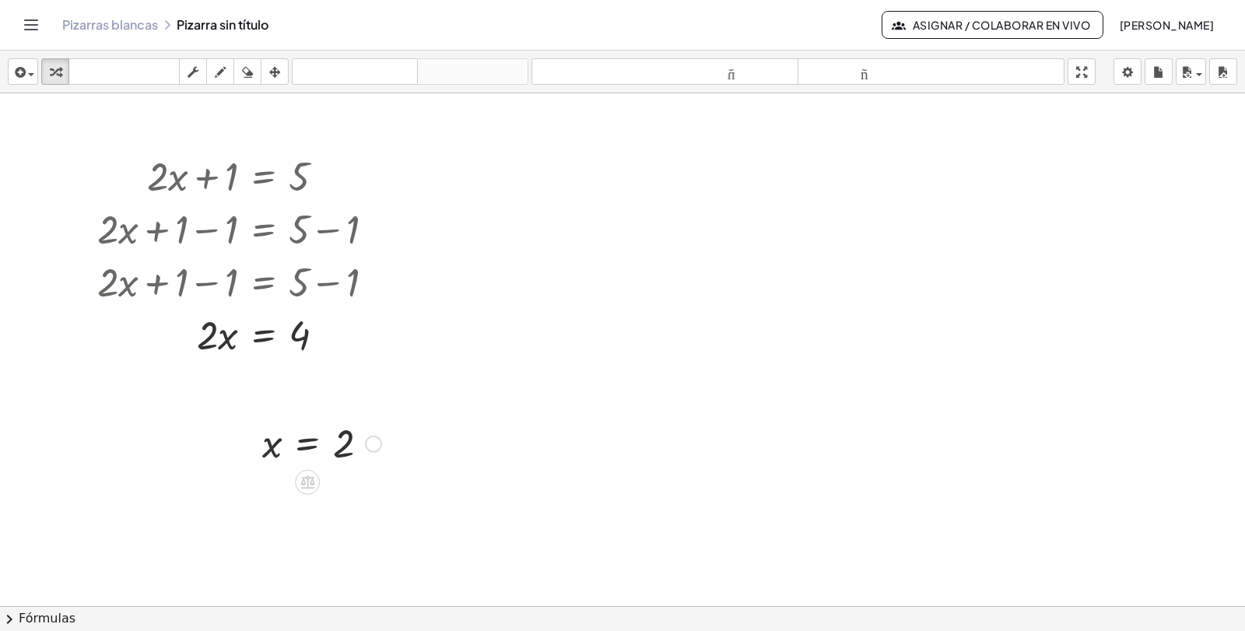
click at [377, 447] on div "Arreglar un error Línea de transformación Copiar línea como LaTeX Derivación de…" at bounding box center [373, 444] width 17 height 17
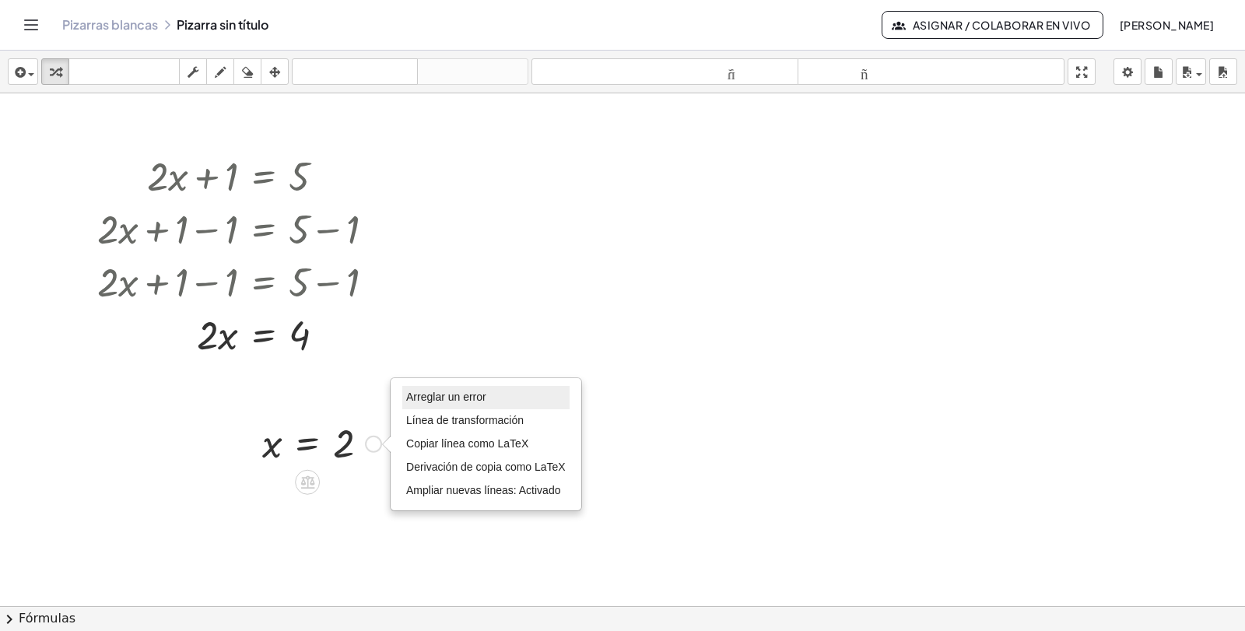
click at [483, 397] on font "Arreglar un error" at bounding box center [446, 397] width 80 height 12
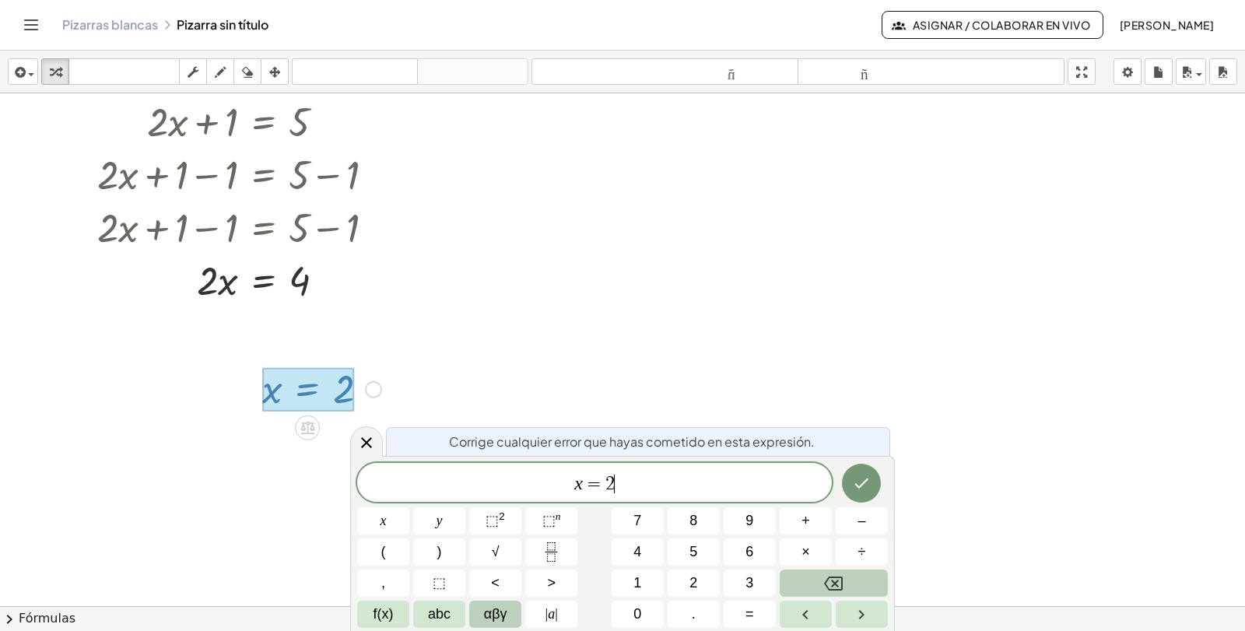
scroll to position [55, 0]
click at [862, 472] on button "Hecho" at bounding box center [861, 483] width 39 height 39
click at [864, 490] on icon "Hecho" at bounding box center [861, 483] width 19 height 19
click at [364, 441] on icon at bounding box center [366, 442] width 19 height 19
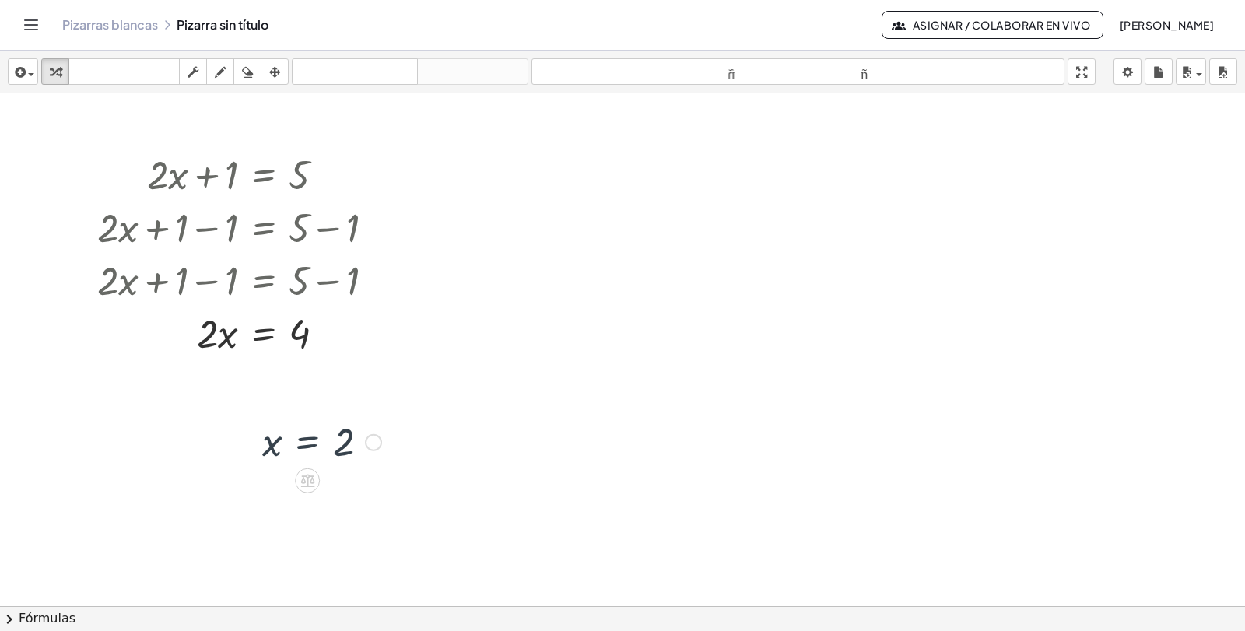
scroll to position [0, 0]
click at [341, 454] on div at bounding box center [322, 442] width 135 height 51
click at [307, 445] on div at bounding box center [322, 442] width 135 height 51
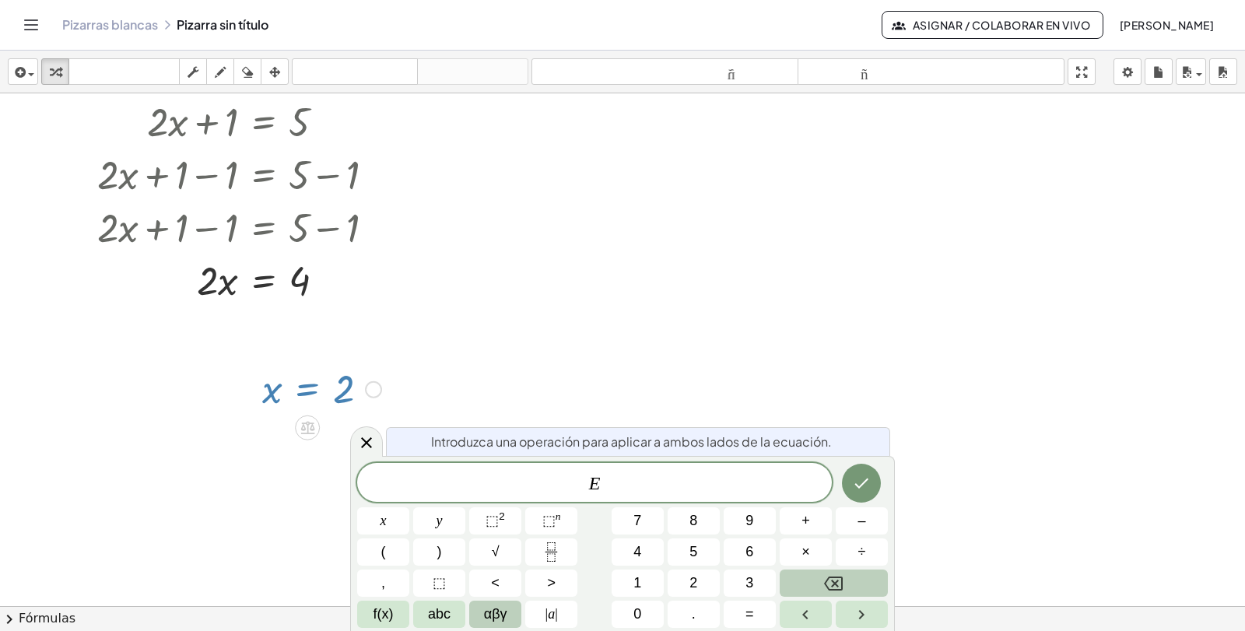
scroll to position [55, 0]
click at [246, 71] on icon "button" at bounding box center [247, 72] width 11 height 19
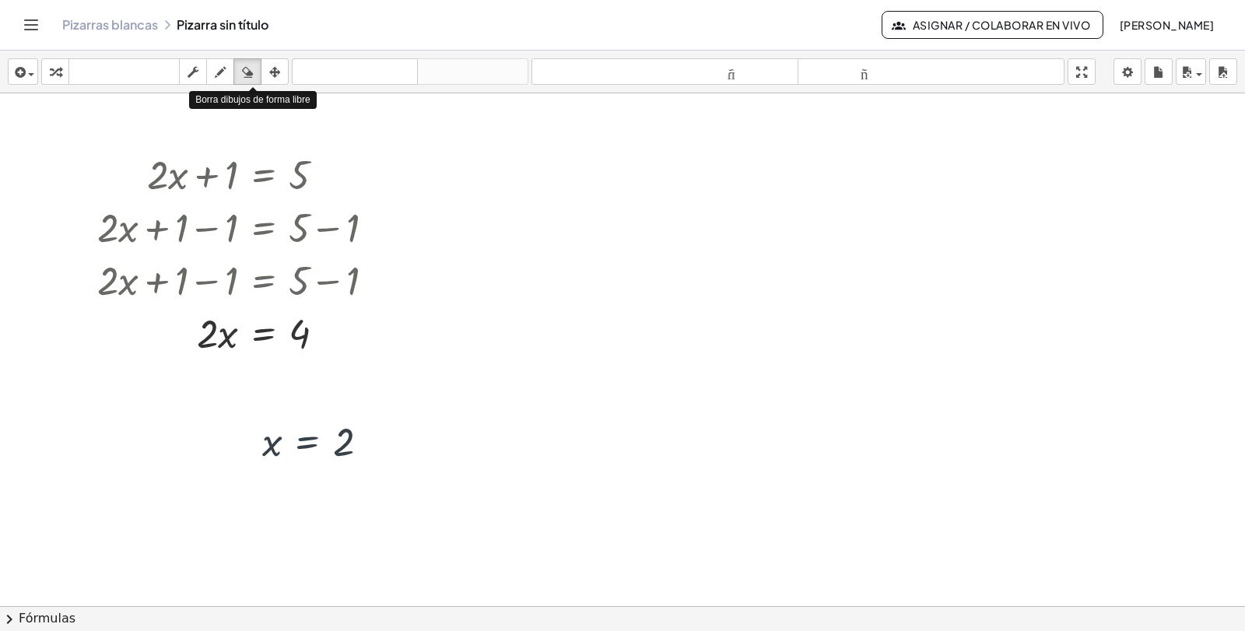
scroll to position [0, 0]
click at [330, 445] on div at bounding box center [622, 606] width 1245 height 1026
click at [264, 447] on div at bounding box center [622, 606] width 1245 height 1026
drag, startPoint x: 343, startPoint y: 444, endPoint x: 251, endPoint y: 437, distance: 92.1
click at [251, 437] on div at bounding box center [622, 606] width 1245 height 1026
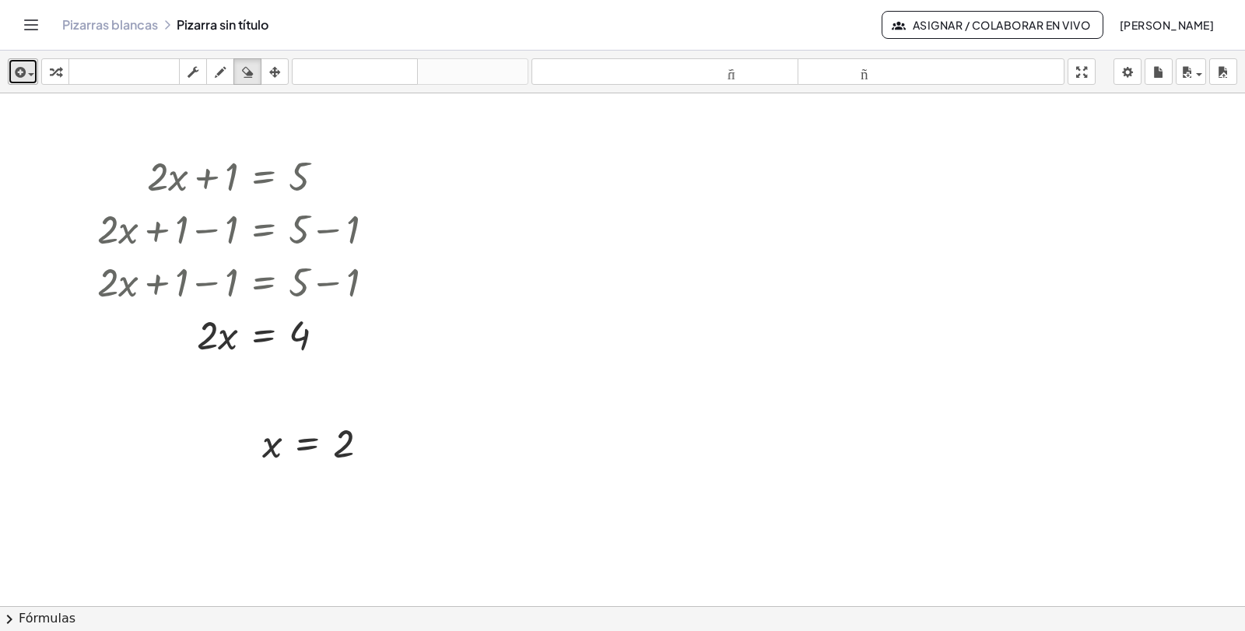
click at [26, 76] on span "button" at bounding box center [27, 73] width 3 height 11
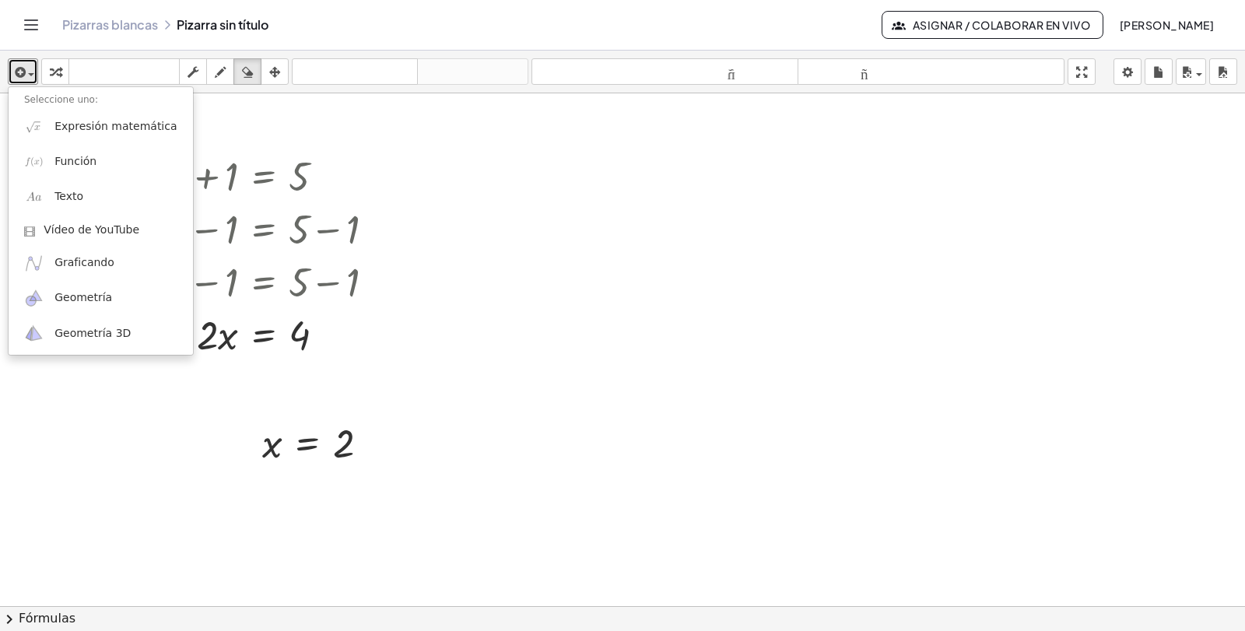
click at [458, 230] on div at bounding box center [622, 606] width 1245 height 1026
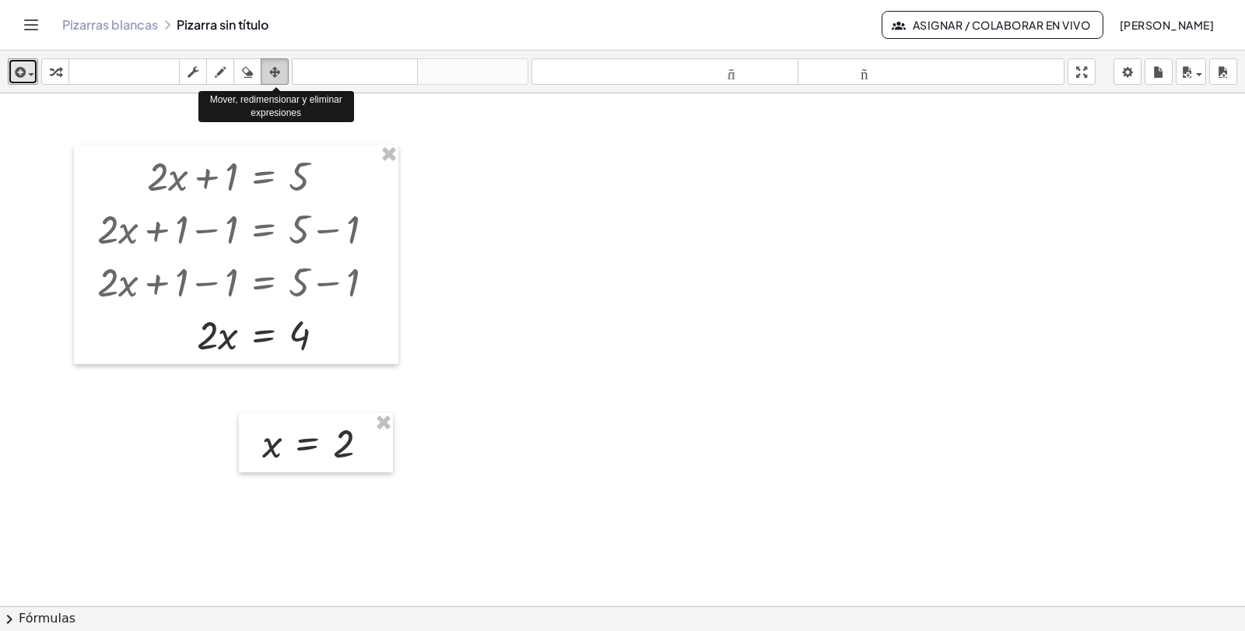
click at [284, 76] on div "button" at bounding box center [275, 71] width 20 height 19
click at [279, 68] on icon "button" at bounding box center [274, 72] width 11 height 19
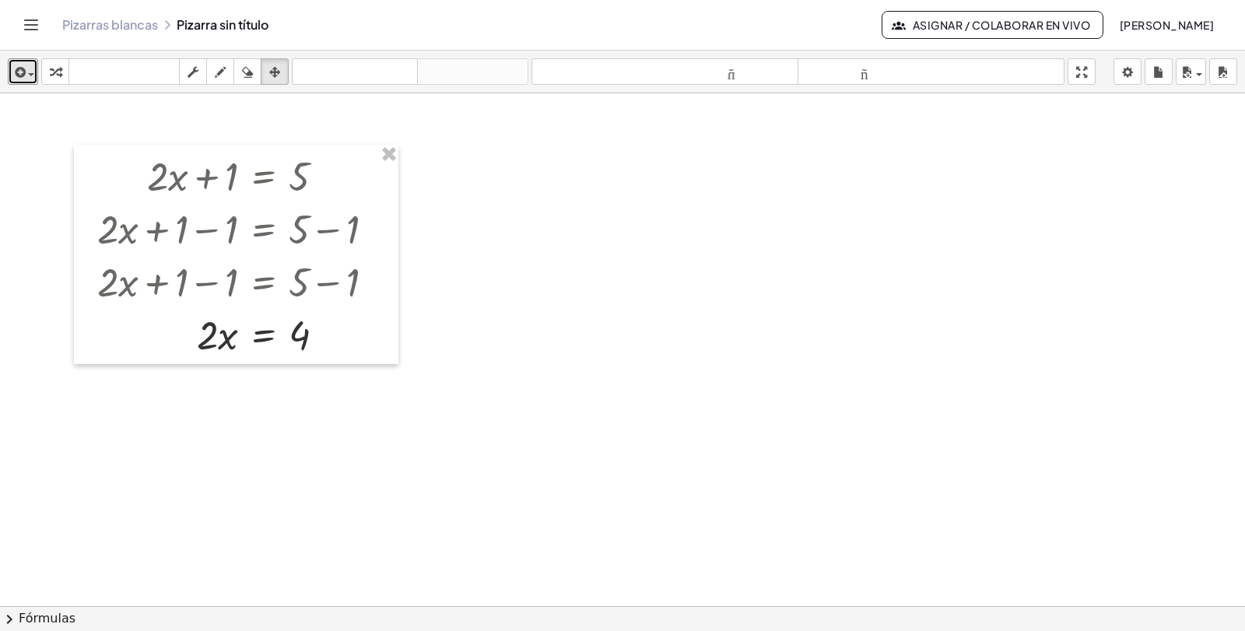
click at [401, 129] on div at bounding box center [622, 606] width 1245 height 1026
click at [19, 76] on icon "button" at bounding box center [19, 72] width 14 height 19
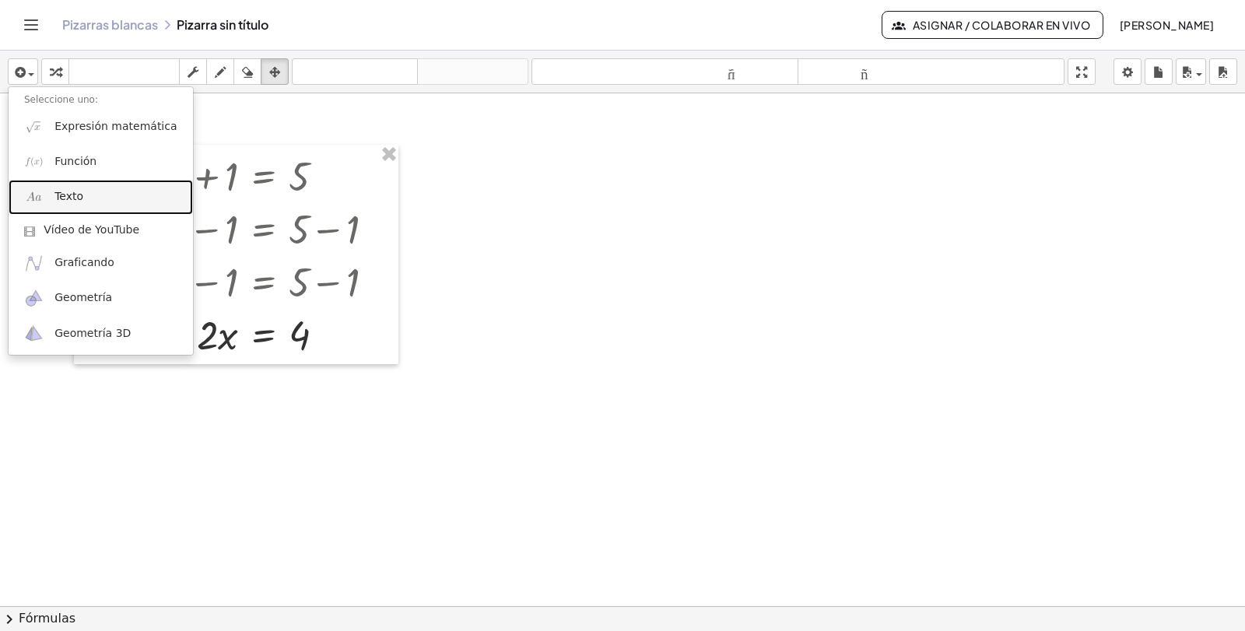
click at [83, 188] on link "Texto" at bounding box center [101, 197] width 184 height 35
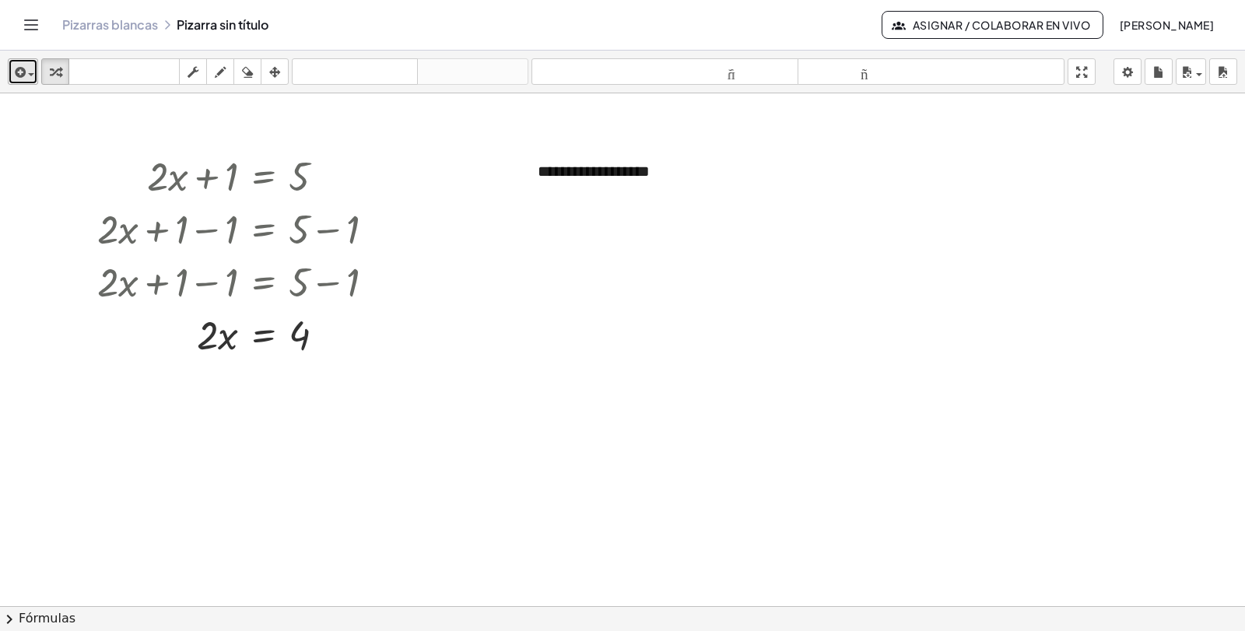
click at [19, 72] on icon "button" at bounding box center [19, 72] width 14 height 19
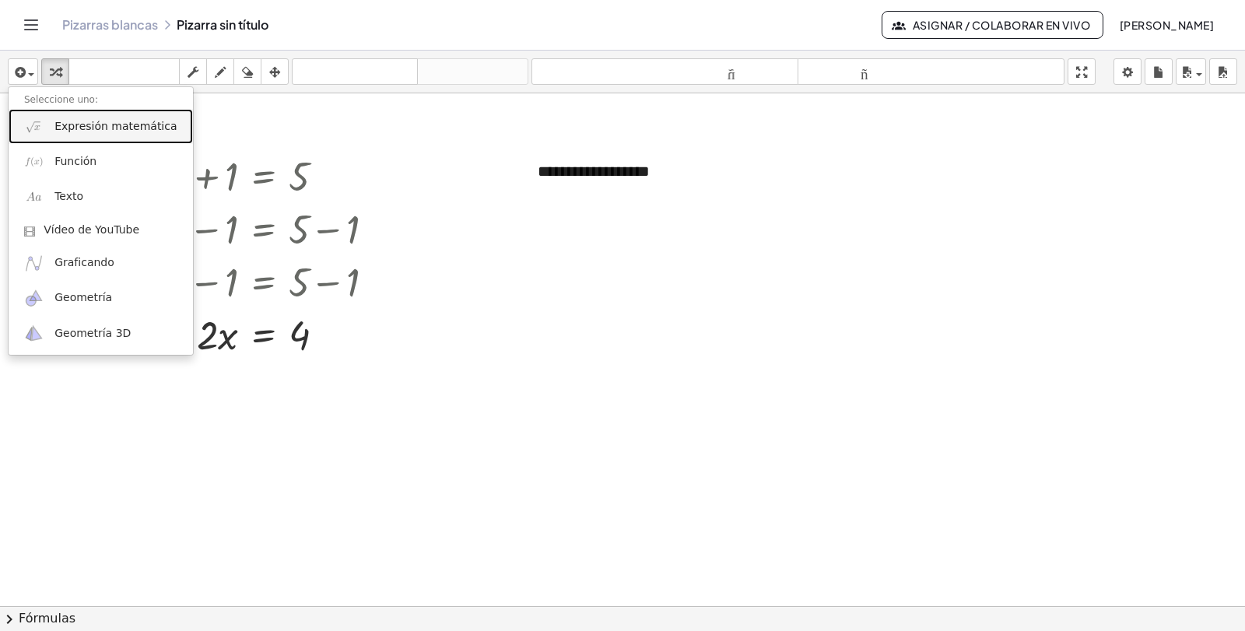
click at [65, 122] on font "Expresión matemática" at bounding box center [115, 126] width 122 height 12
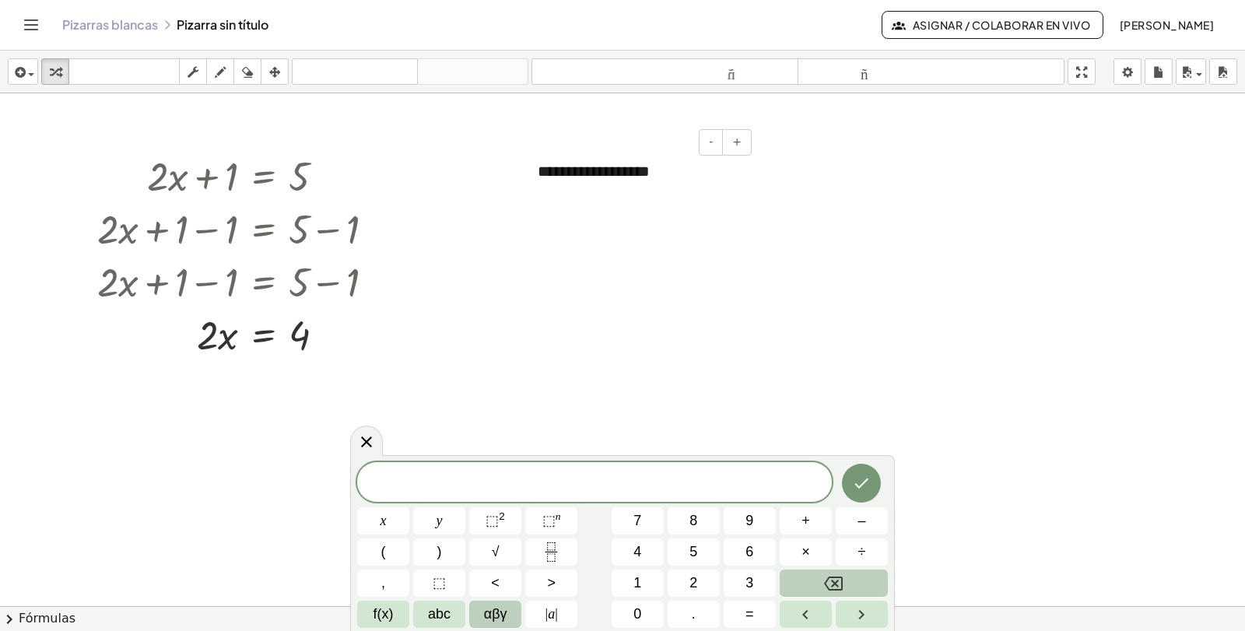
click at [543, 170] on font "**********" at bounding box center [594, 171] width 112 height 16
click at [674, 177] on div "**********" at bounding box center [639, 172] width 234 height 54
click at [713, 146] on font "-" at bounding box center [711, 141] width 4 height 12
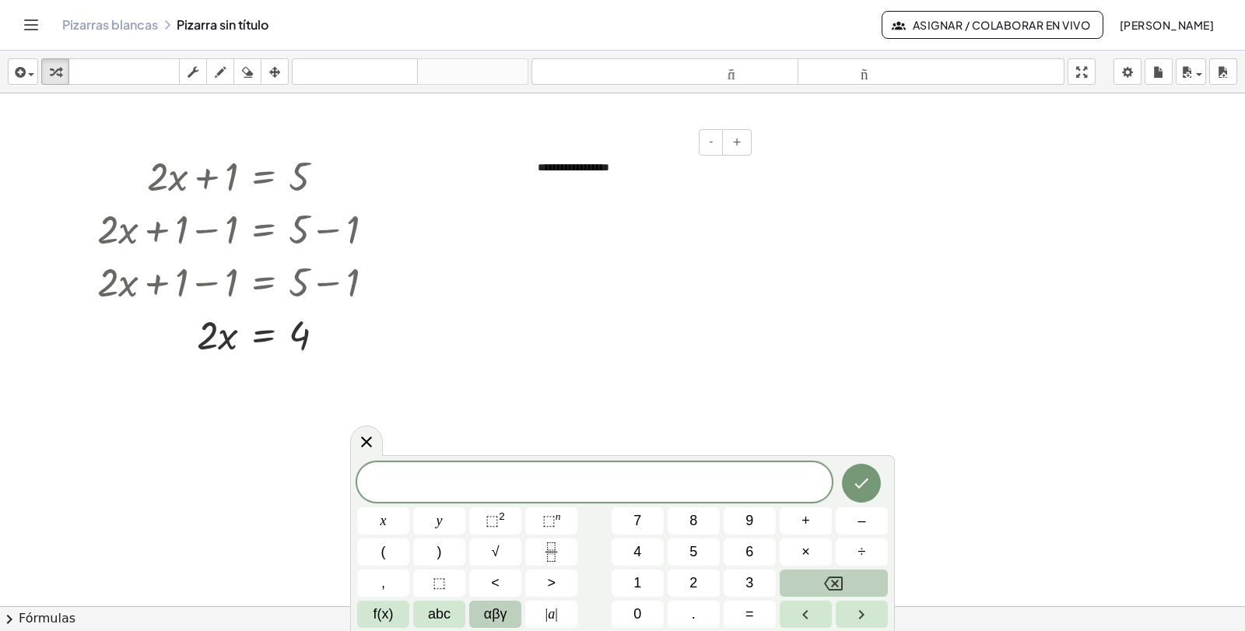
click at [637, 163] on div "**********" at bounding box center [639, 168] width 234 height 47
click at [283, 79] on div "button" at bounding box center [275, 71] width 20 height 19
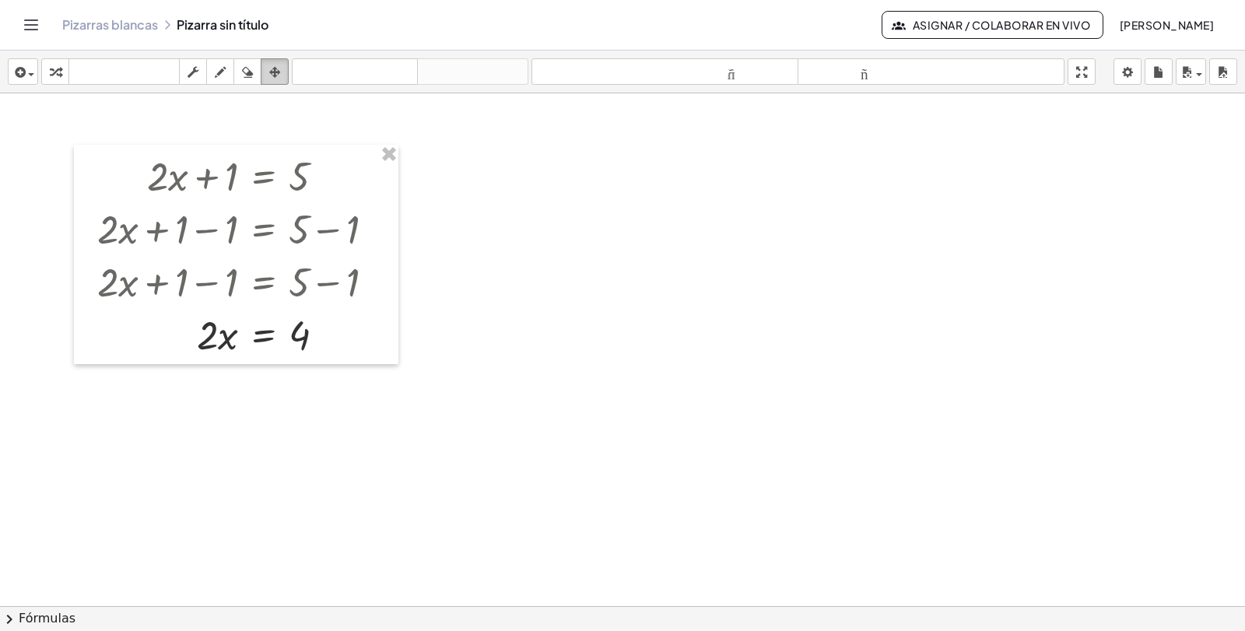
click at [275, 72] on icon "button" at bounding box center [274, 72] width 11 height 19
click at [188, 71] on div "button" at bounding box center [193, 71] width 20 height 19
click at [222, 80] on icon "button" at bounding box center [220, 72] width 11 height 19
drag, startPoint x: 455, startPoint y: 276, endPoint x: 607, endPoint y: 418, distance: 208.2
click at [607, 418] on div at bounding box center [622, 606] width 1245 height 1026
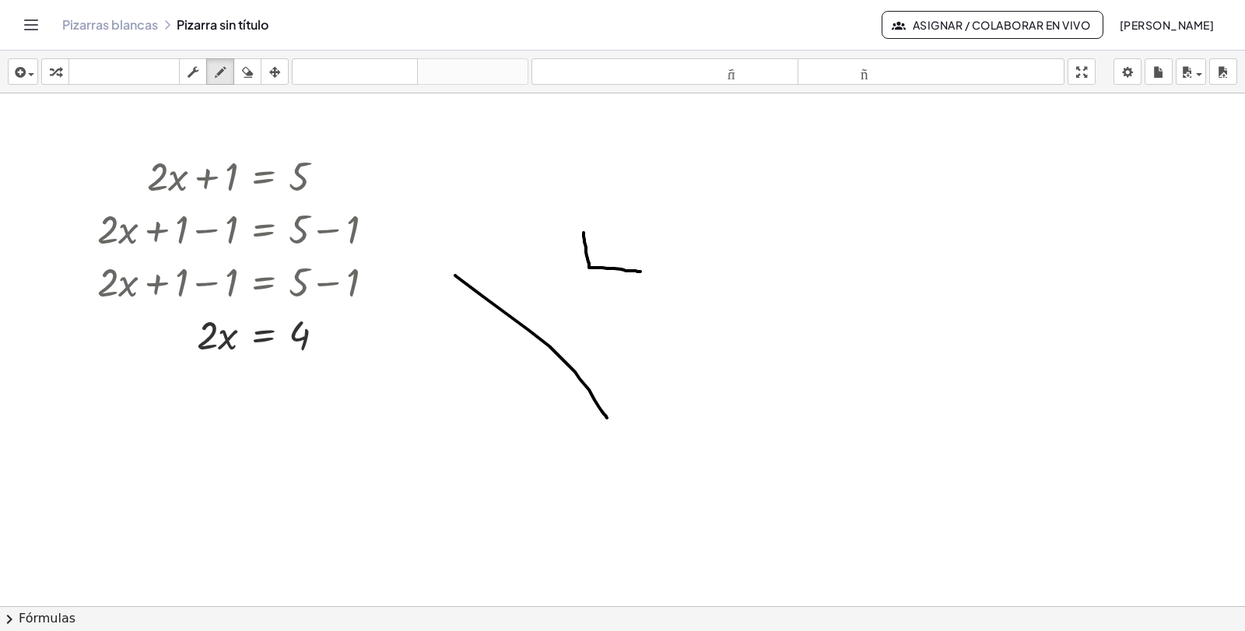
drag, startPoint x: 584, startPoint y: 233, endPoint x: 641, endPoint y: 272, distance: 68.9
click at [641, 272] on div at bounding box center [622, 606] width 1245 height 1026
